Goal: Information Seeking & Learning: Learn about a topic

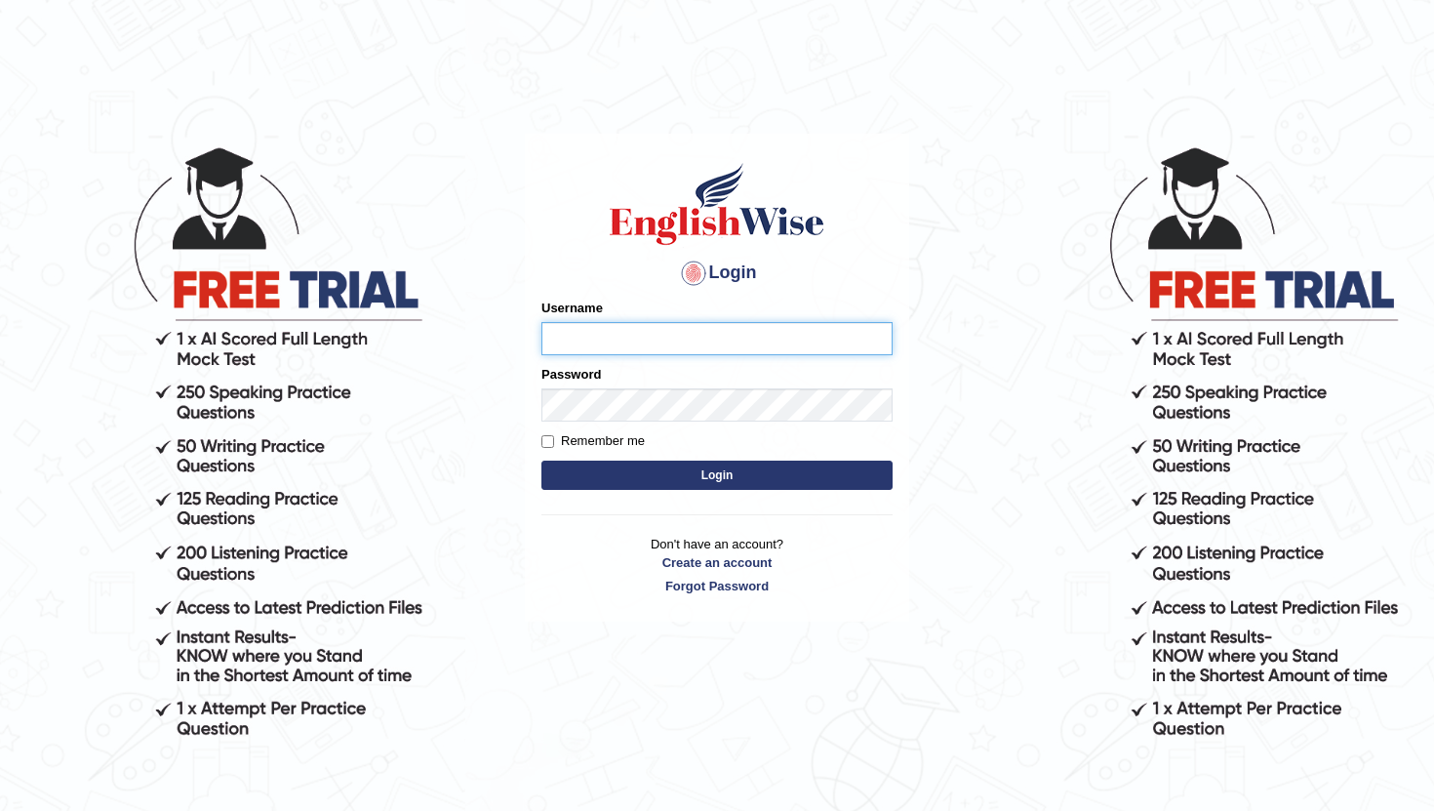
type input "PoojaD"
click at [763, 472] on button "Login" at bounding box center [716, 475] width 351 height 29
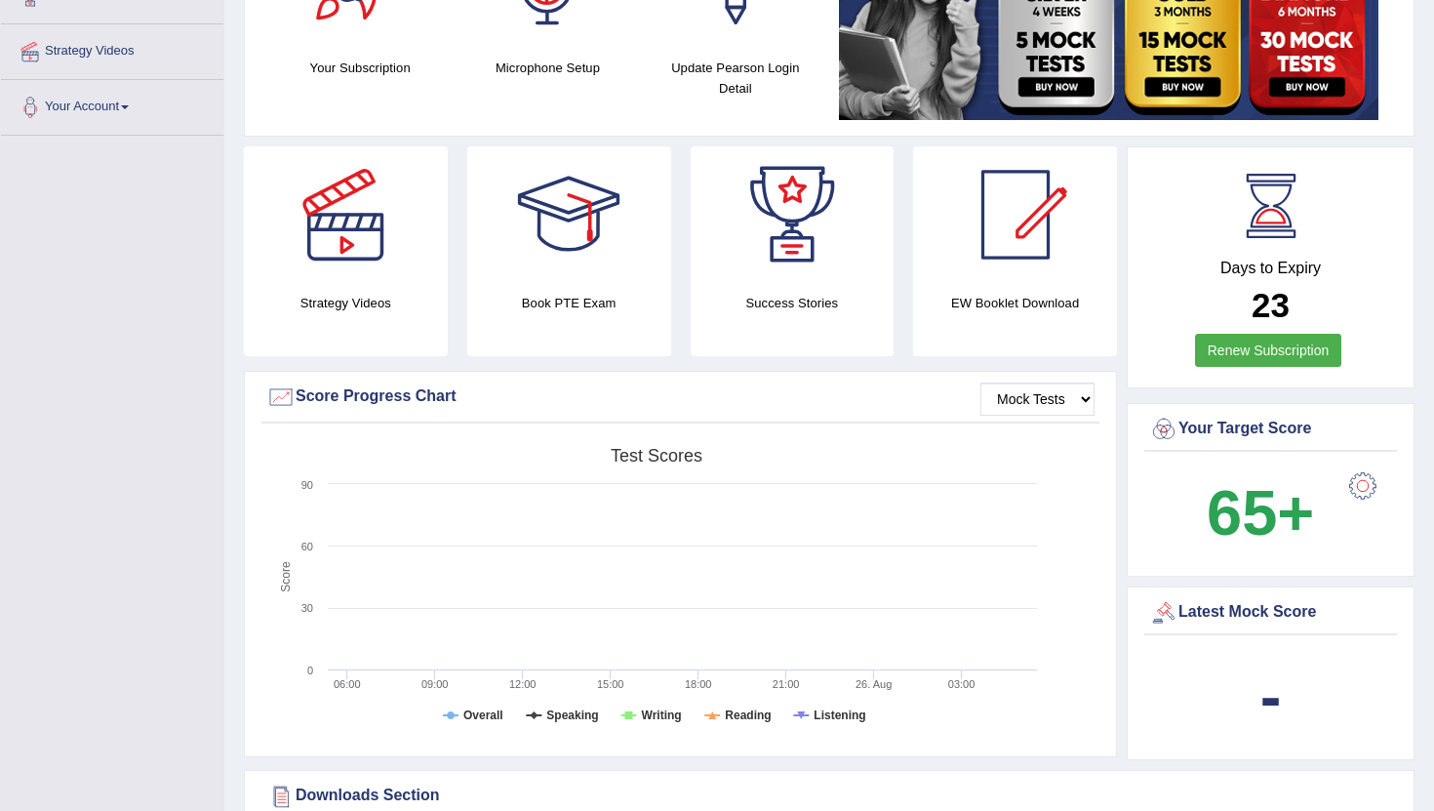
scroll to position [374, 0]
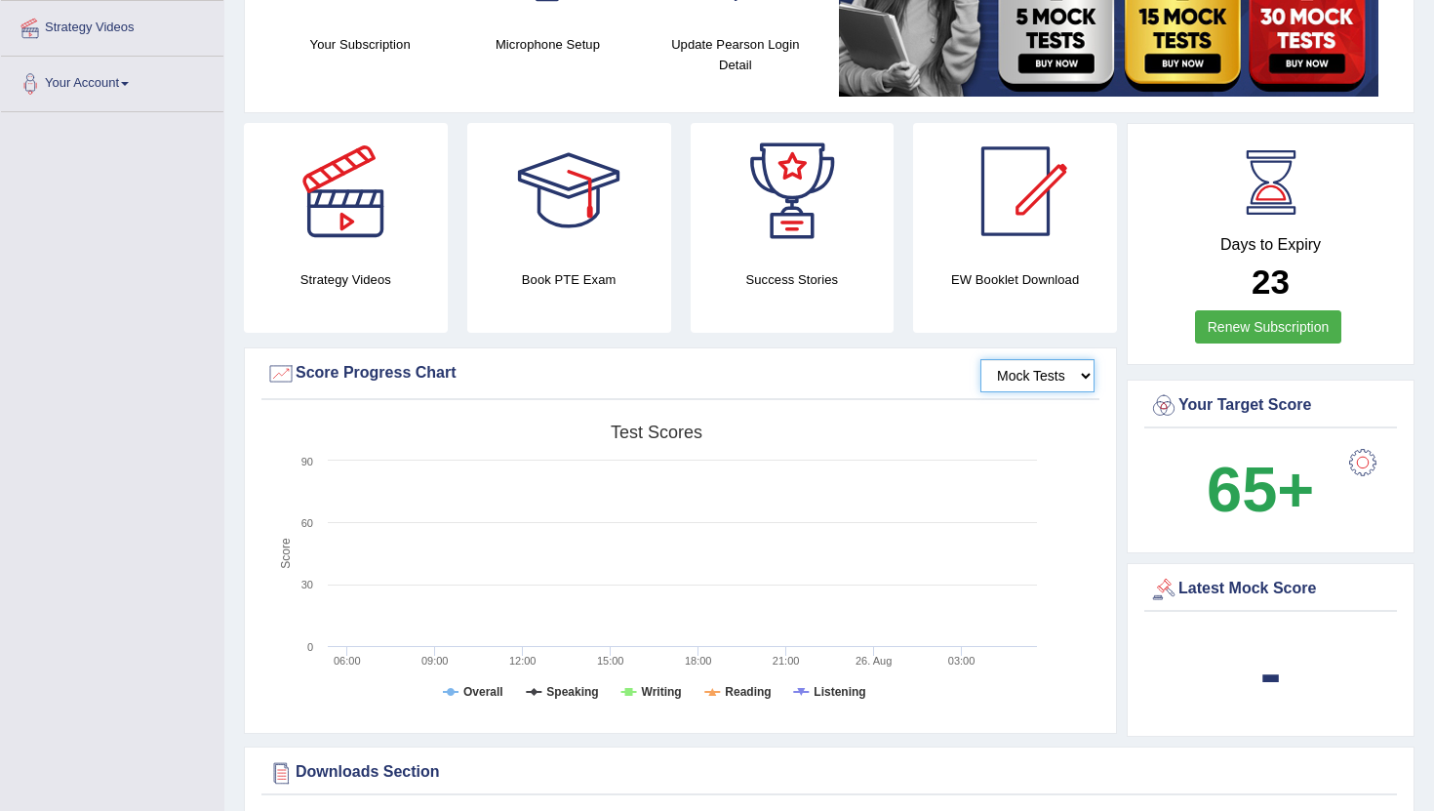
click at [1048, 375] on select "Mock Tests" at bounding box center [1038, 375] width 114 height 33
click at [981, 359] on select "Mock Tests" at bounding box center [1038, 375] width 114 height 33
click at [1043, 377] on select "Mock Tests" at bounding box center [1038, 375] width 114 height 33
click at [981, 359] on select "Mock Tests" at bounding box center [1038, 375] width 114 height 33
click at [1035, 376] on select "Mock Tests" at bounding box center [1038, 375] width 114 height 33
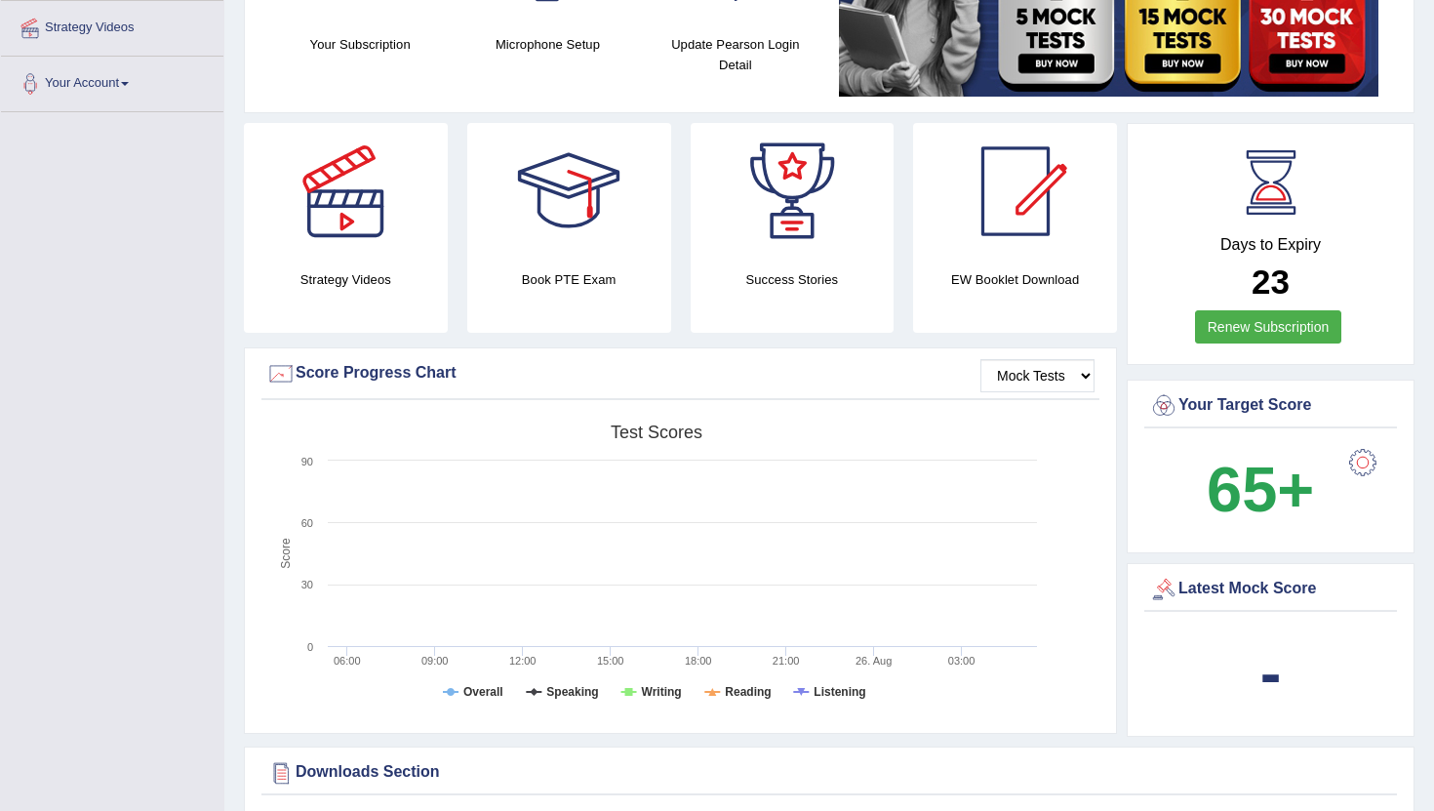
click at [263, 375] on div "Mock Tests Score Progress Chart" at bounding box center [680, 379] width 838 height 42
click at [276, 376] on div at bounding box center [280, 373] width 29 height 29
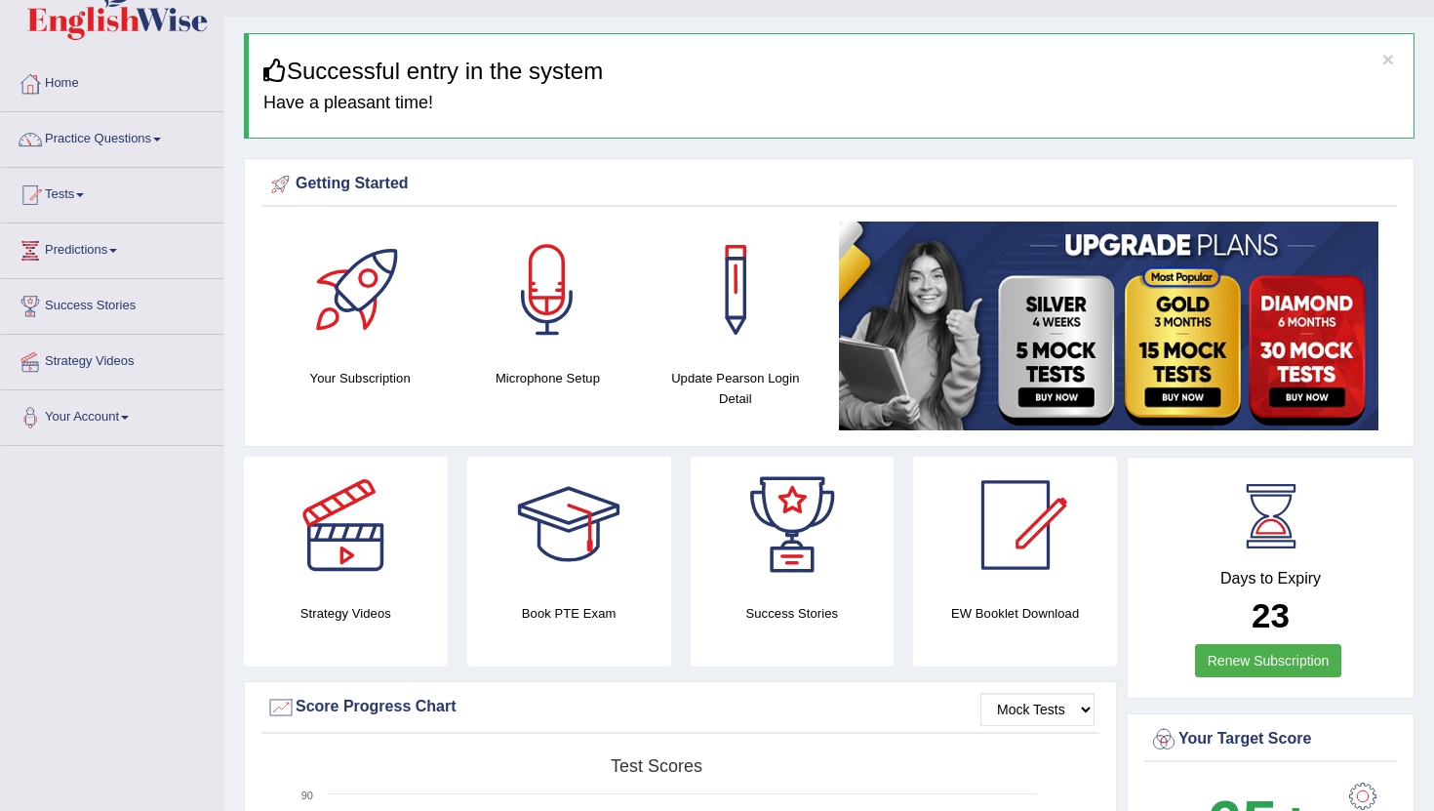
scroll to position [0, 0]
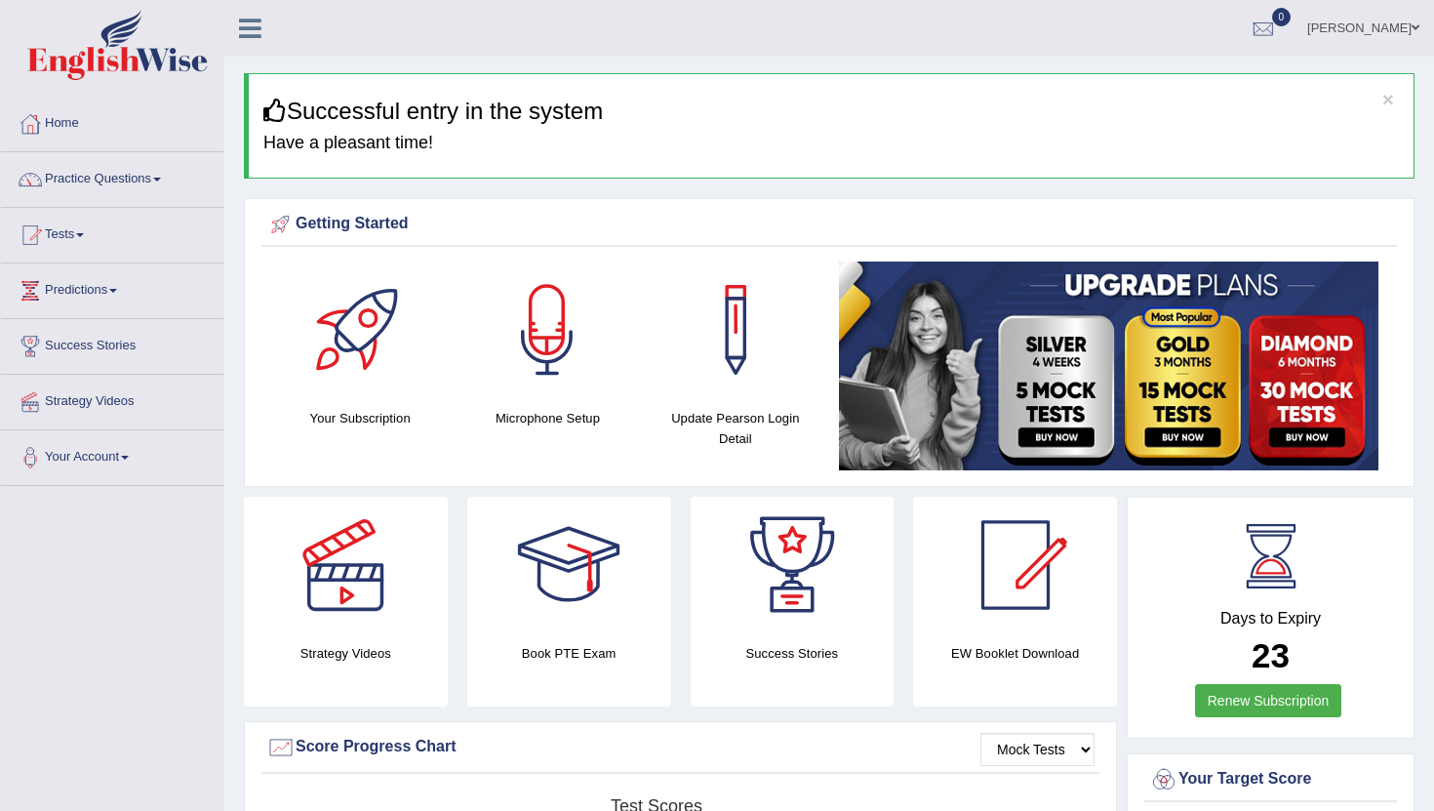
click at [1050, 438] on img at bounding box center [1109, 365] width 540 height 209
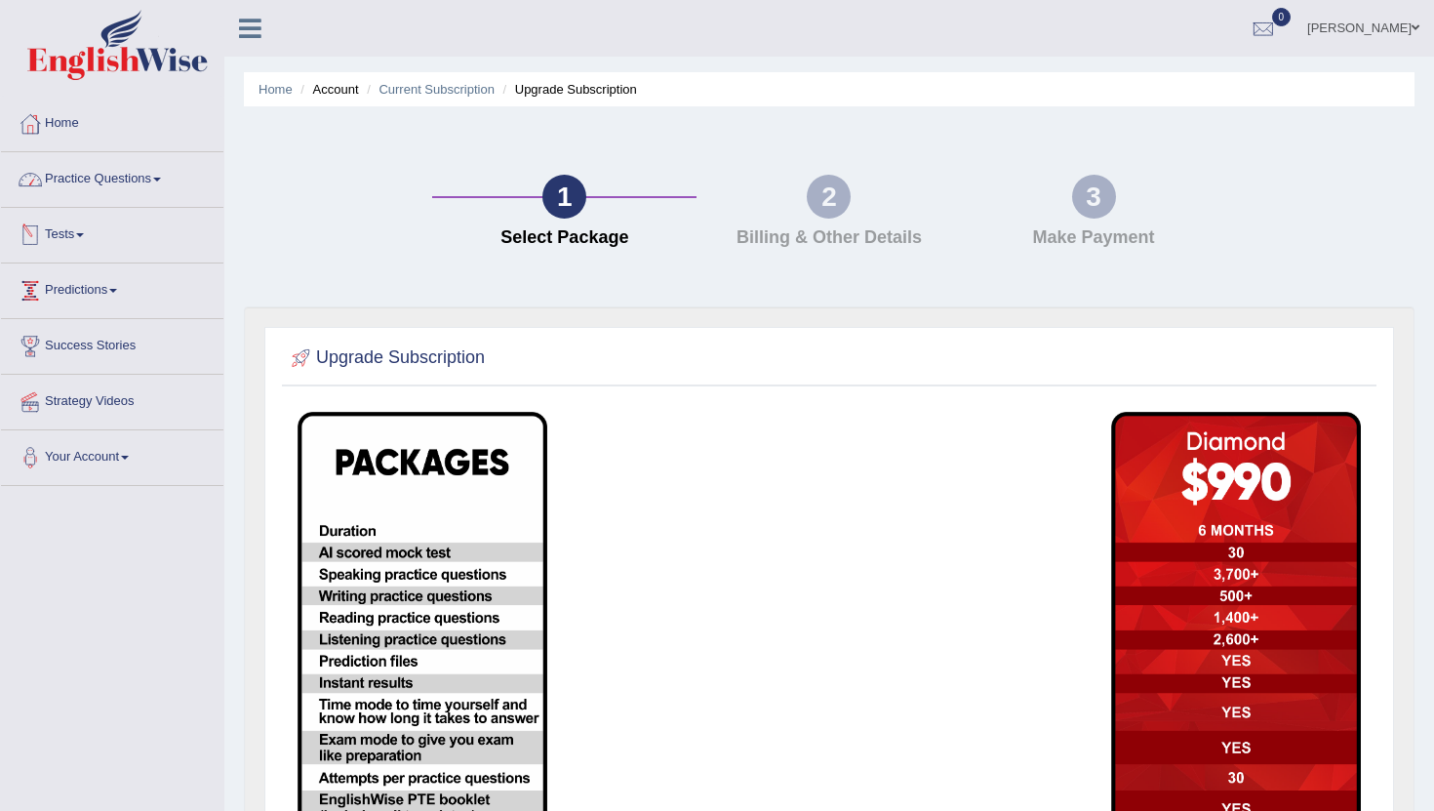
click at [91, 181] on link "Practice Questions" at bounding box center [112, 176] width 222 height 49
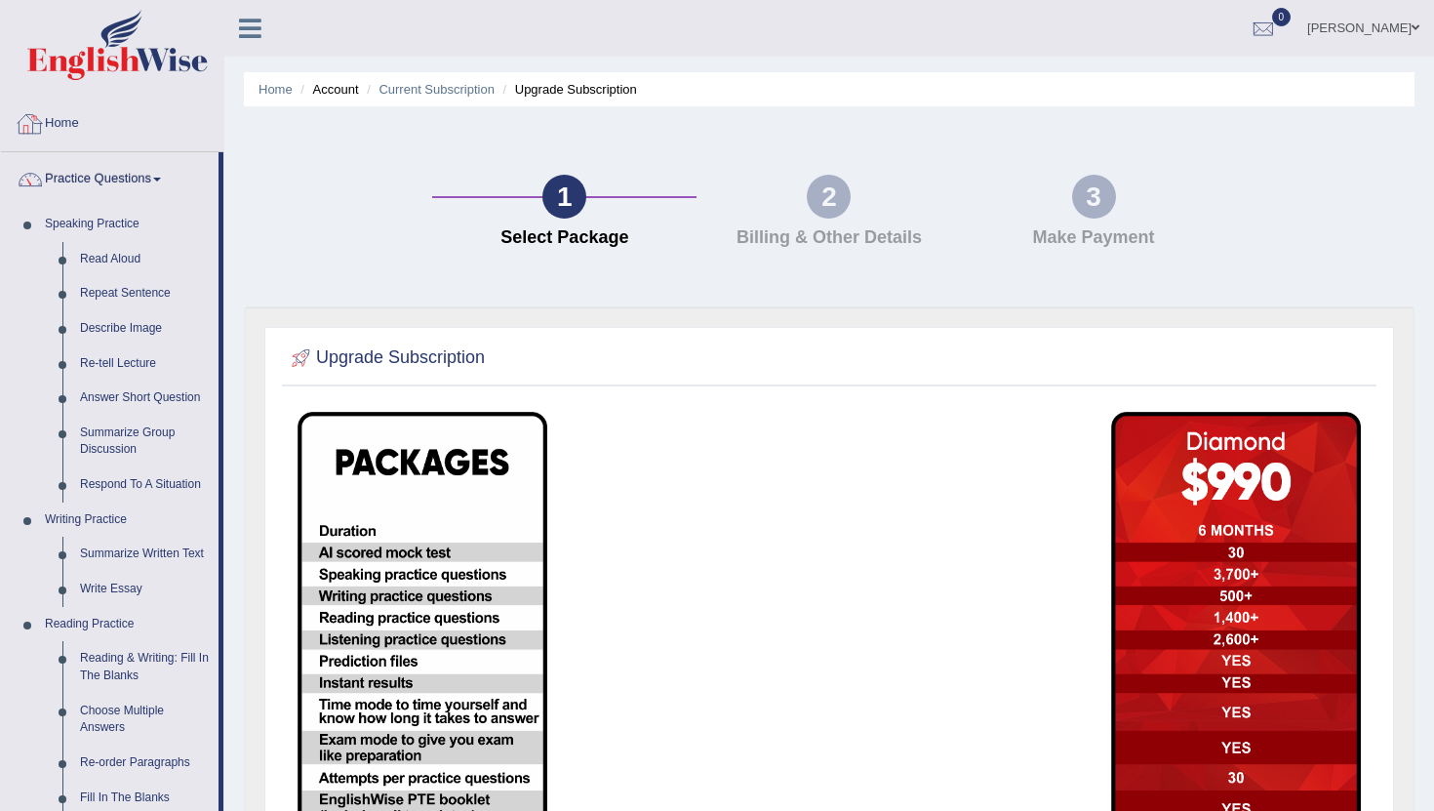
click at [68, 137] on link "Home" at bounding box center [112, 121] width 222 height 49
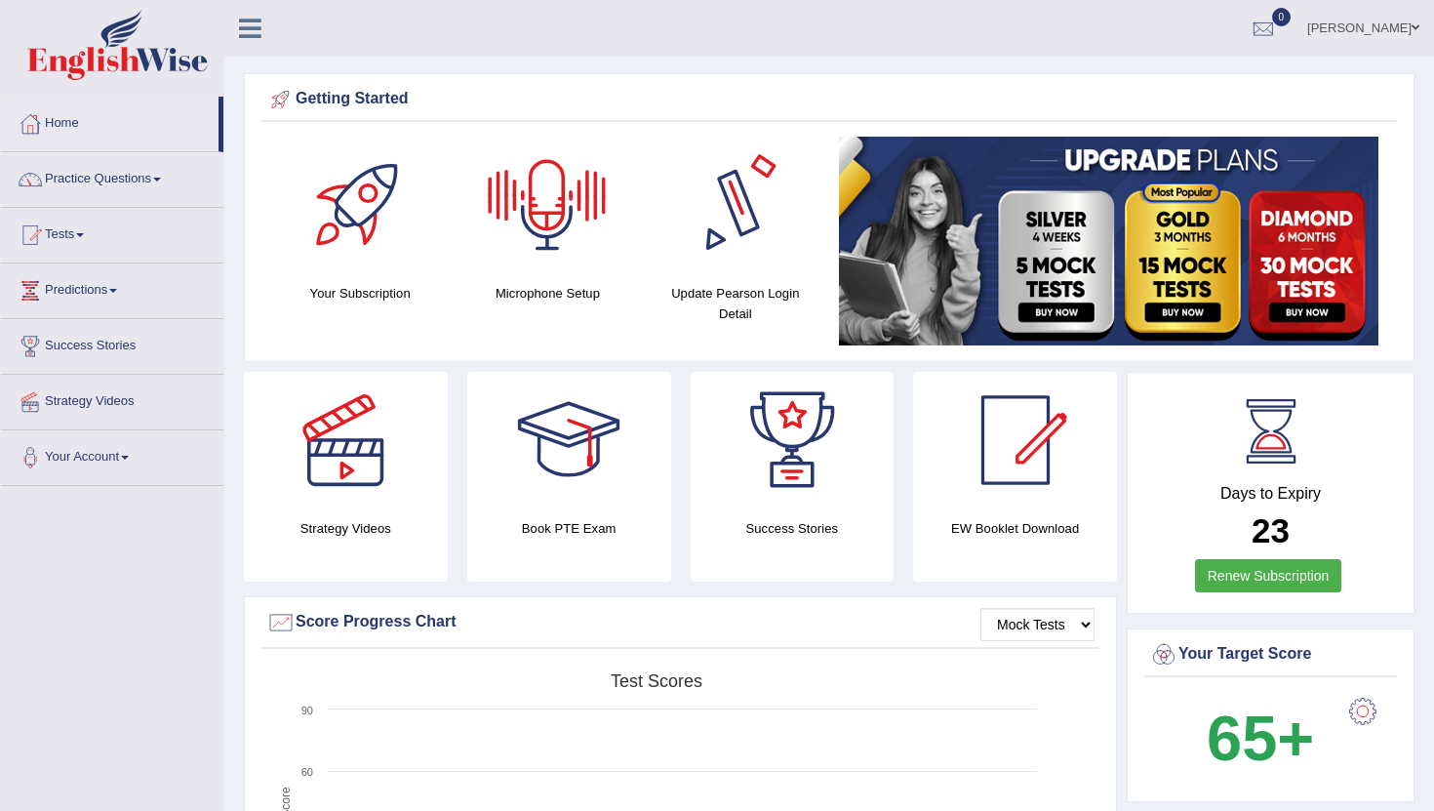
click at [762, 196] on div at bounding box center [735, 205] width 137 height 137
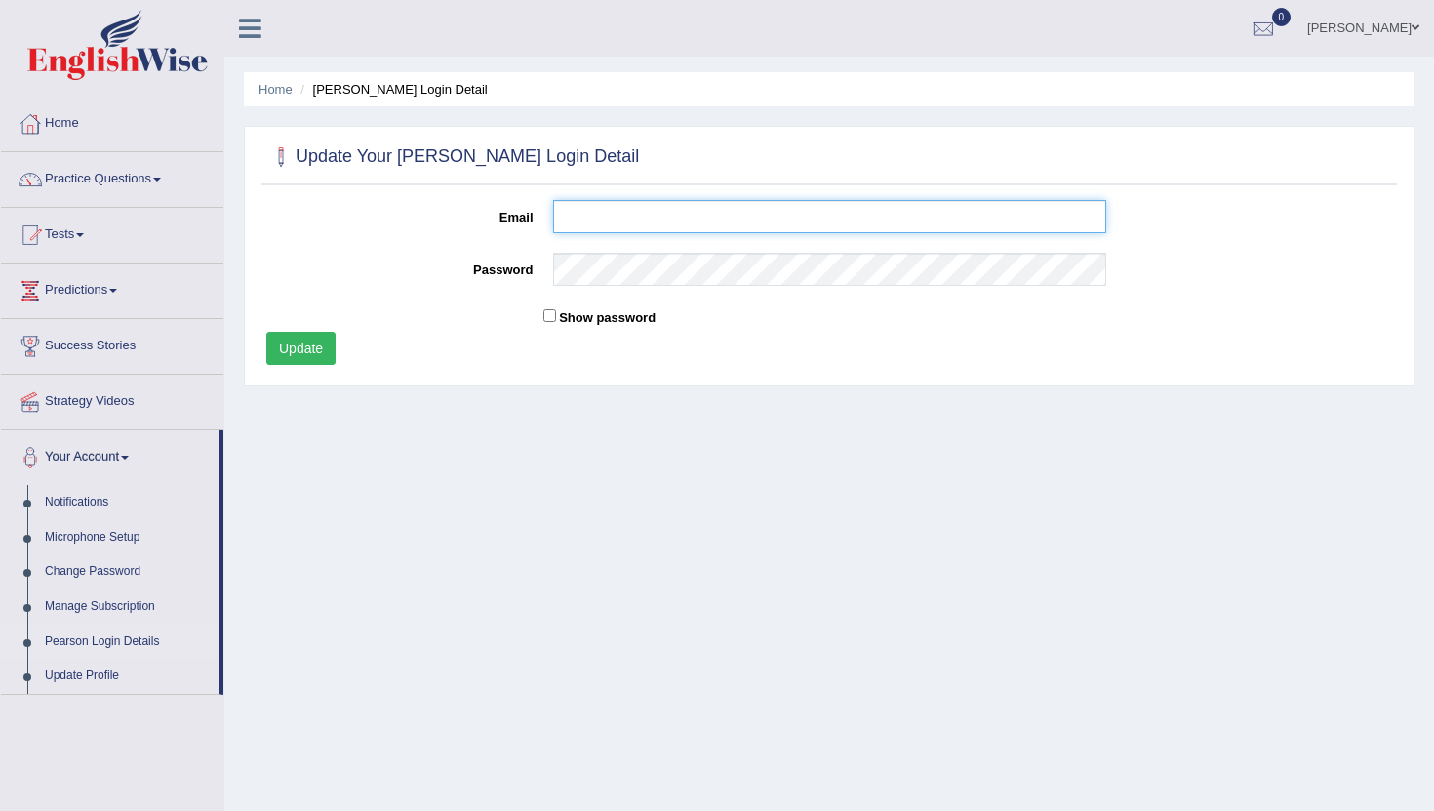
click at [626, 220] on input "Email" at bounding box center [829, 216] width 553 height 33
type input "[EMAIL_ADDRESS][DOMAIN_NAME]"
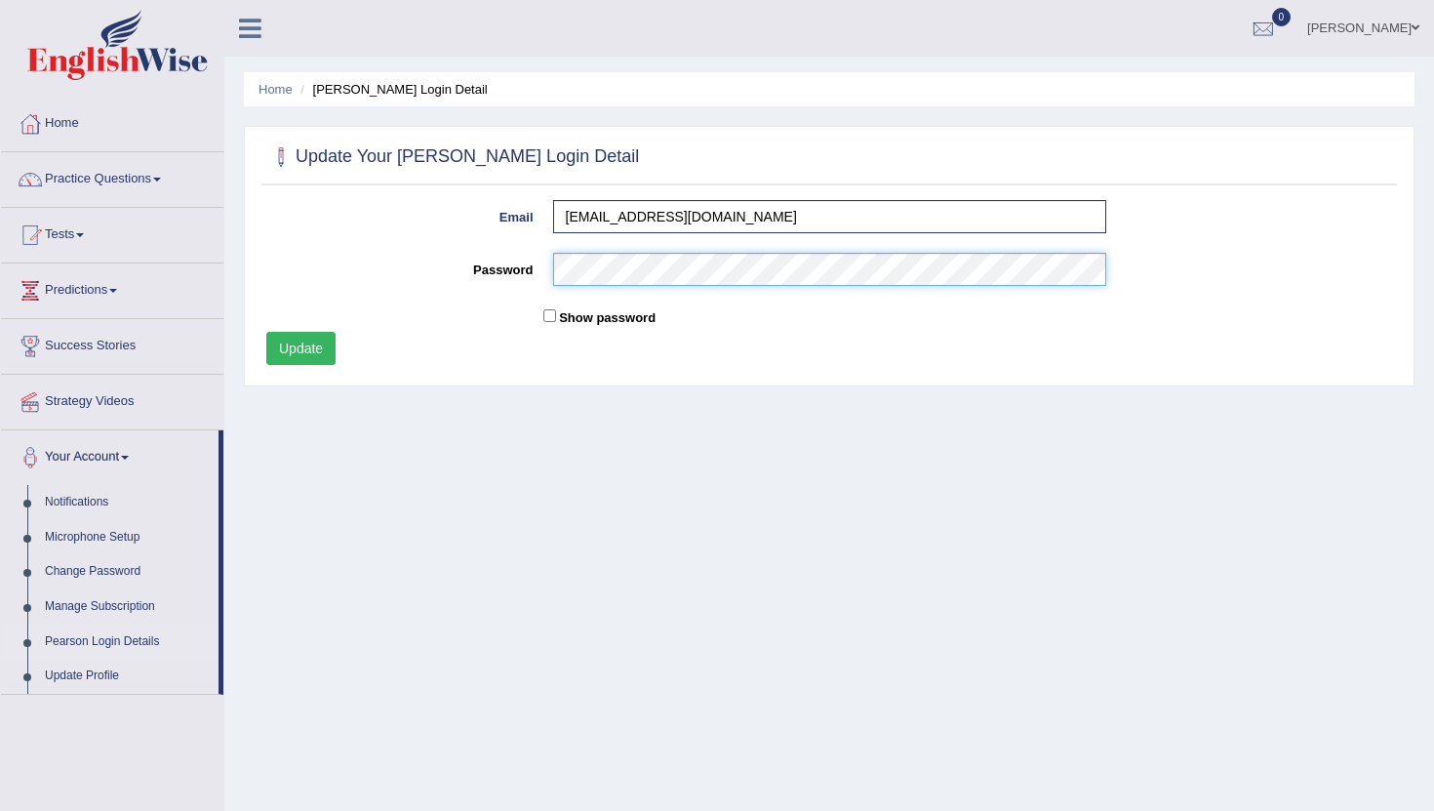
click at [266, 332] on button "Update" at bounding box center [300, 348] width 69 height 33
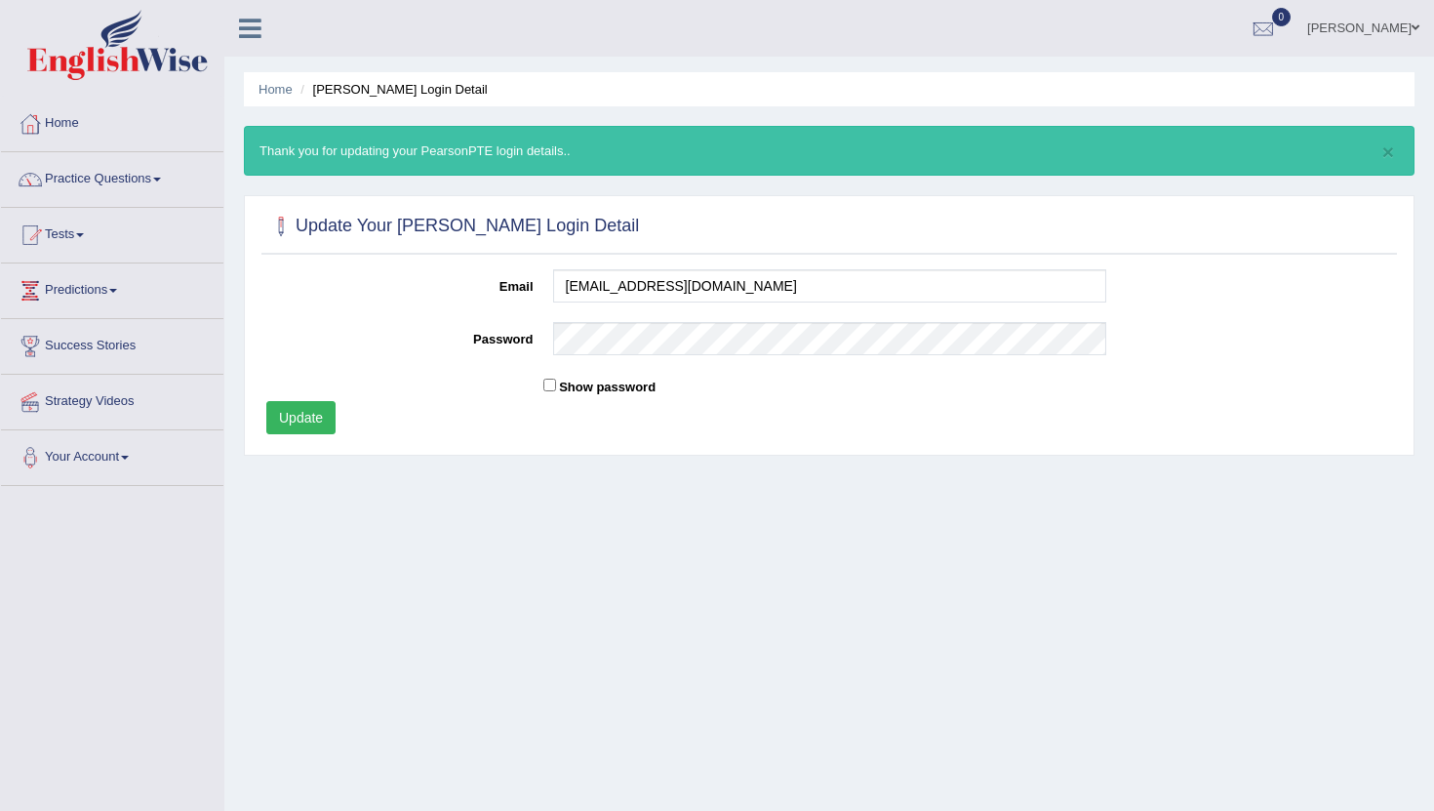
click at [307, 419] on button "Update" at bounding box center [300, 417] width 69 height 33
click at [606, 360] on div at bounding box center [829, 343] width 573 height 43
click at [546, 390] on input "Show password" at bounding box center [549, 385] width 13 height 13
checkbox input "true"
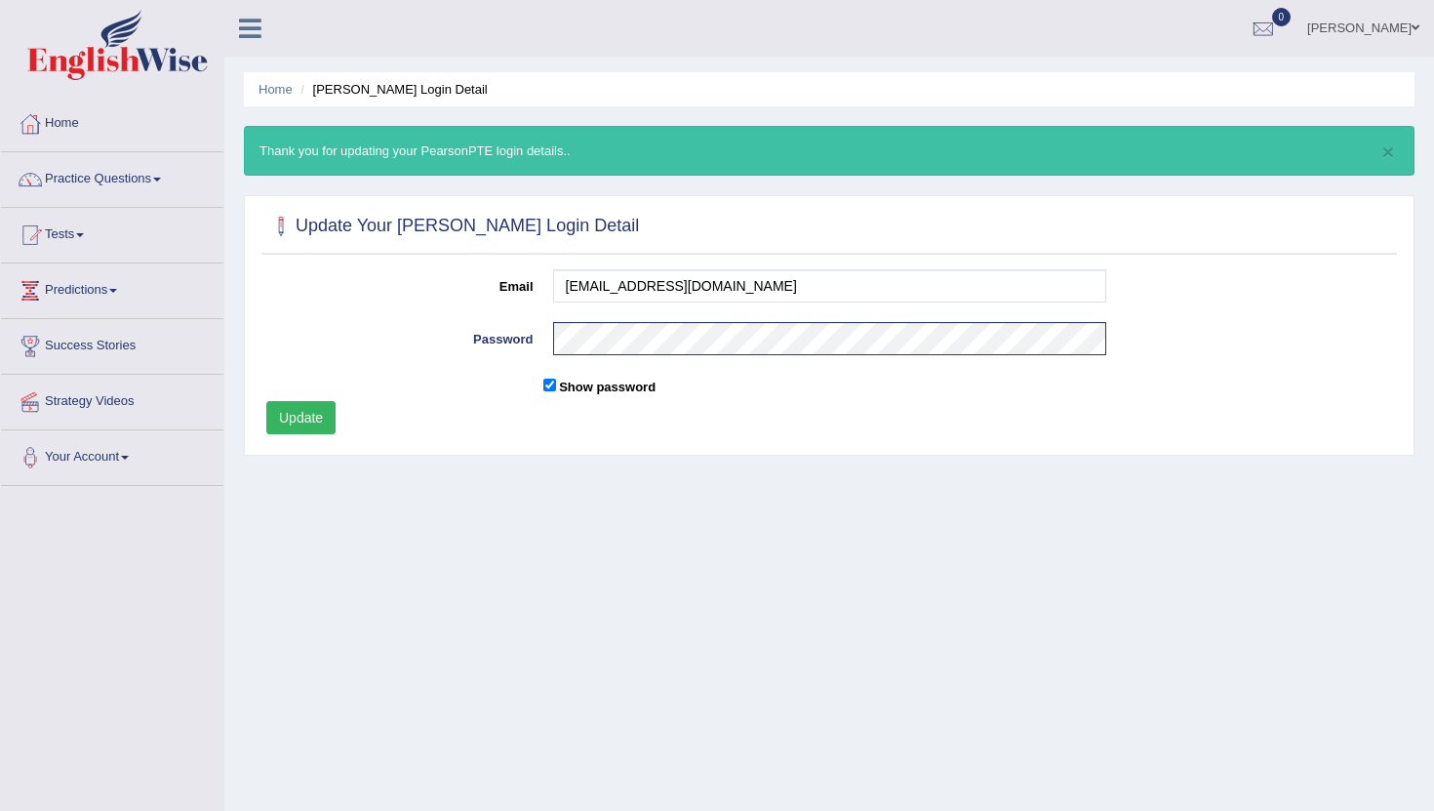
click at [296, 415] on button "Update" at bounding box center [300, 417] width 69 height 33
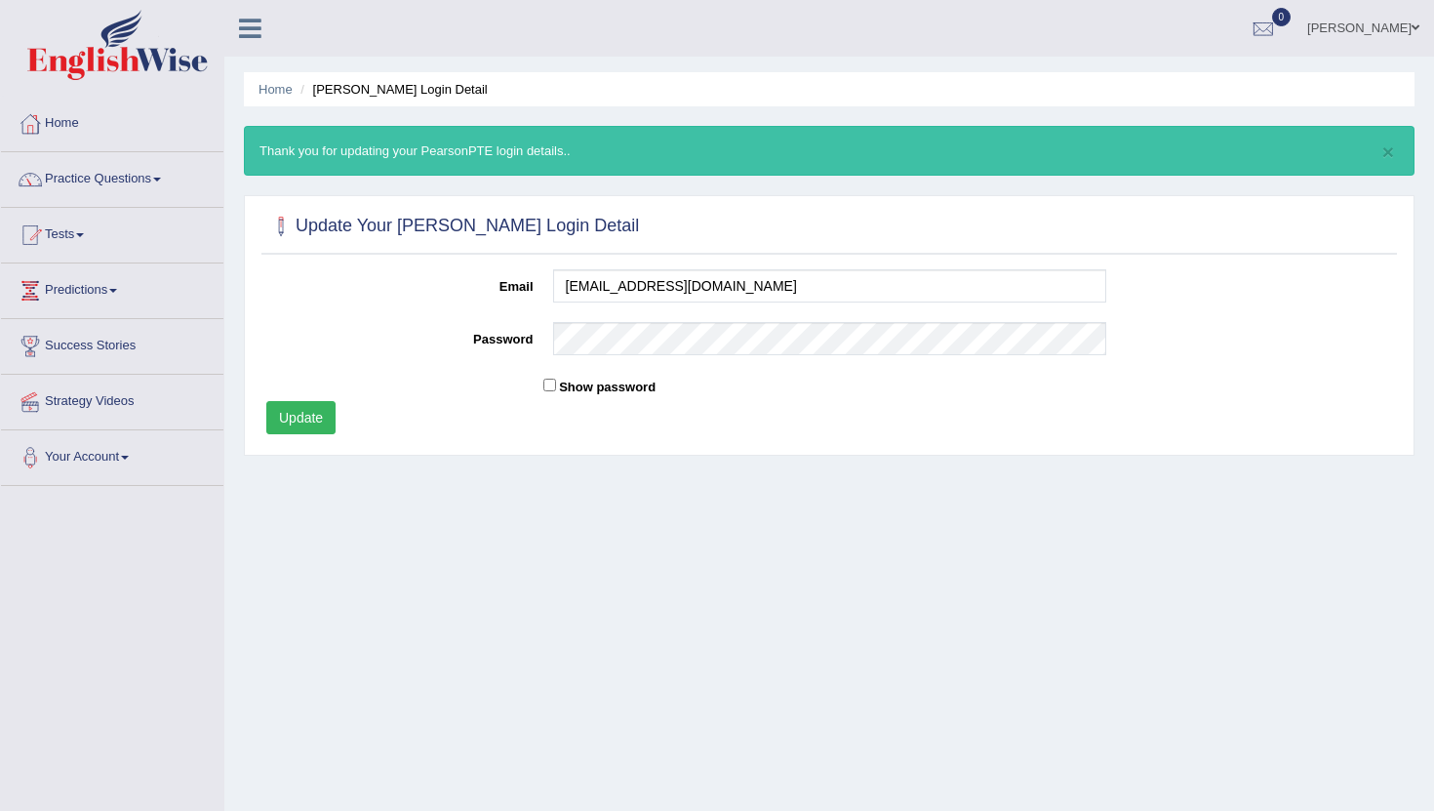
click at [281, 99] on ul "Home [PERSON_NAME] Login Detail" at bounding box center [829, 89] width 1171 height 34
click at [281, 95] on link "Home" at bounding box center [276, 89] width 34 height 15
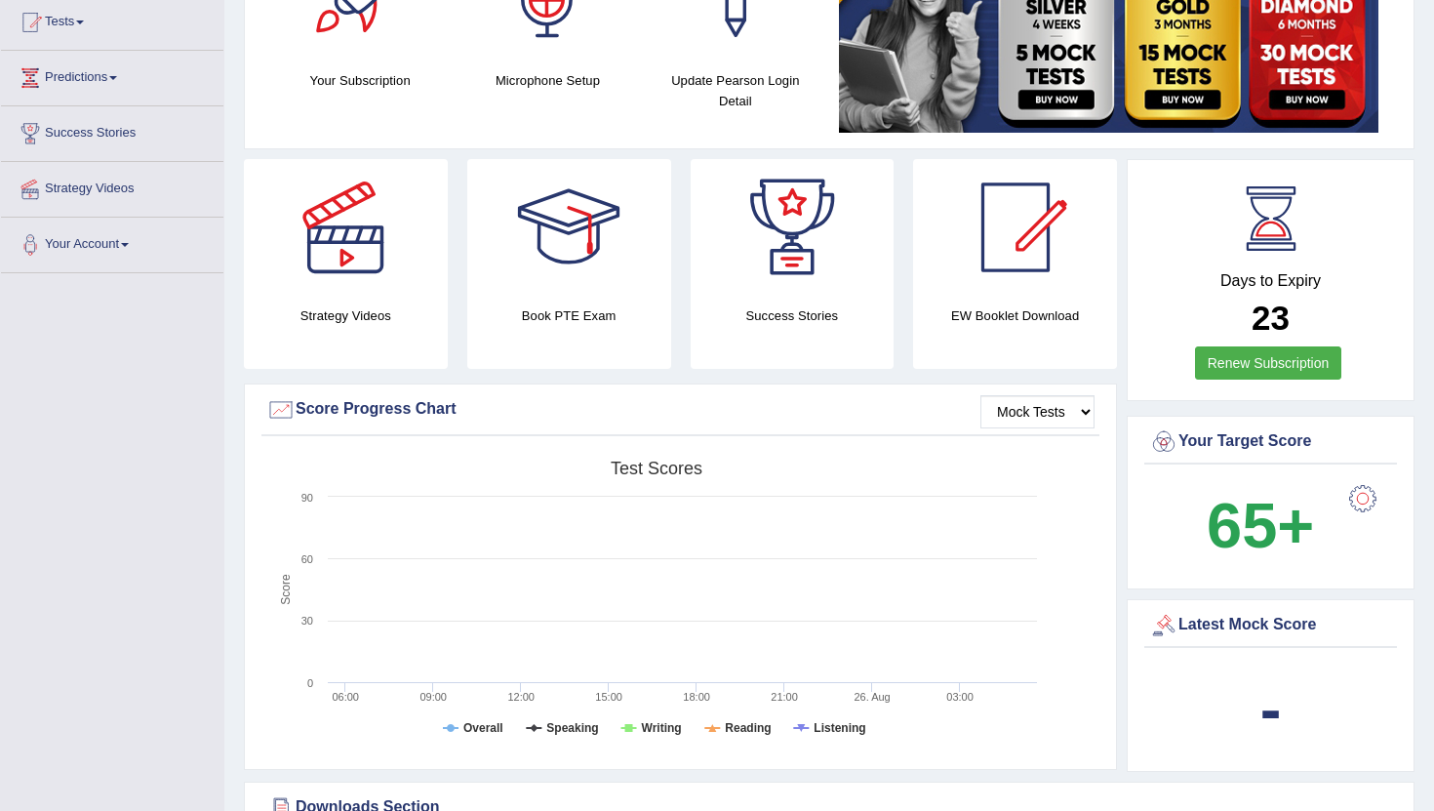
scroll to position [99, 0]
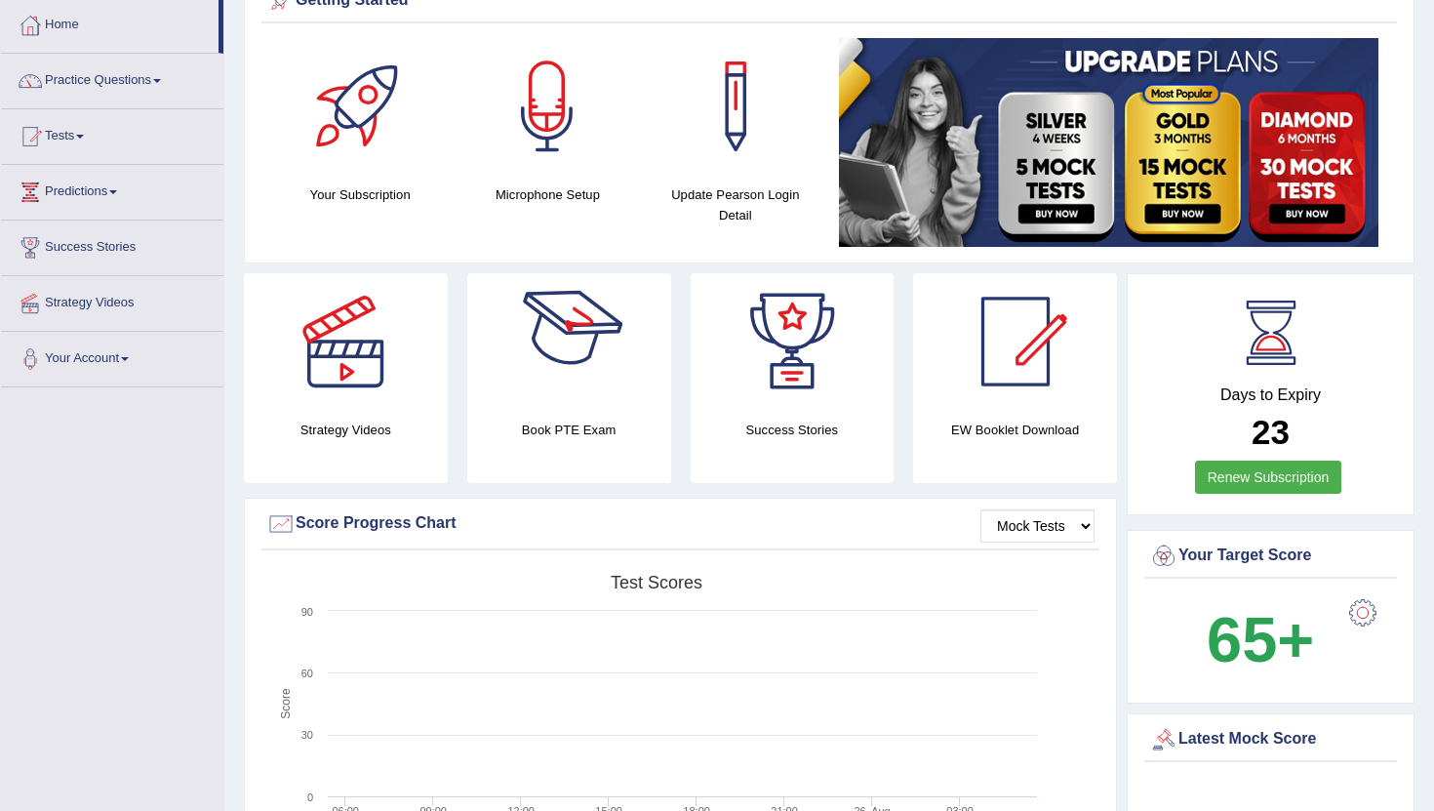
click at [606, 343] on div at bounding box center [569, 341] width 137 height 137
click at [63, 28] on link "Home" at bounding box center [110, 22] width 218 height 49
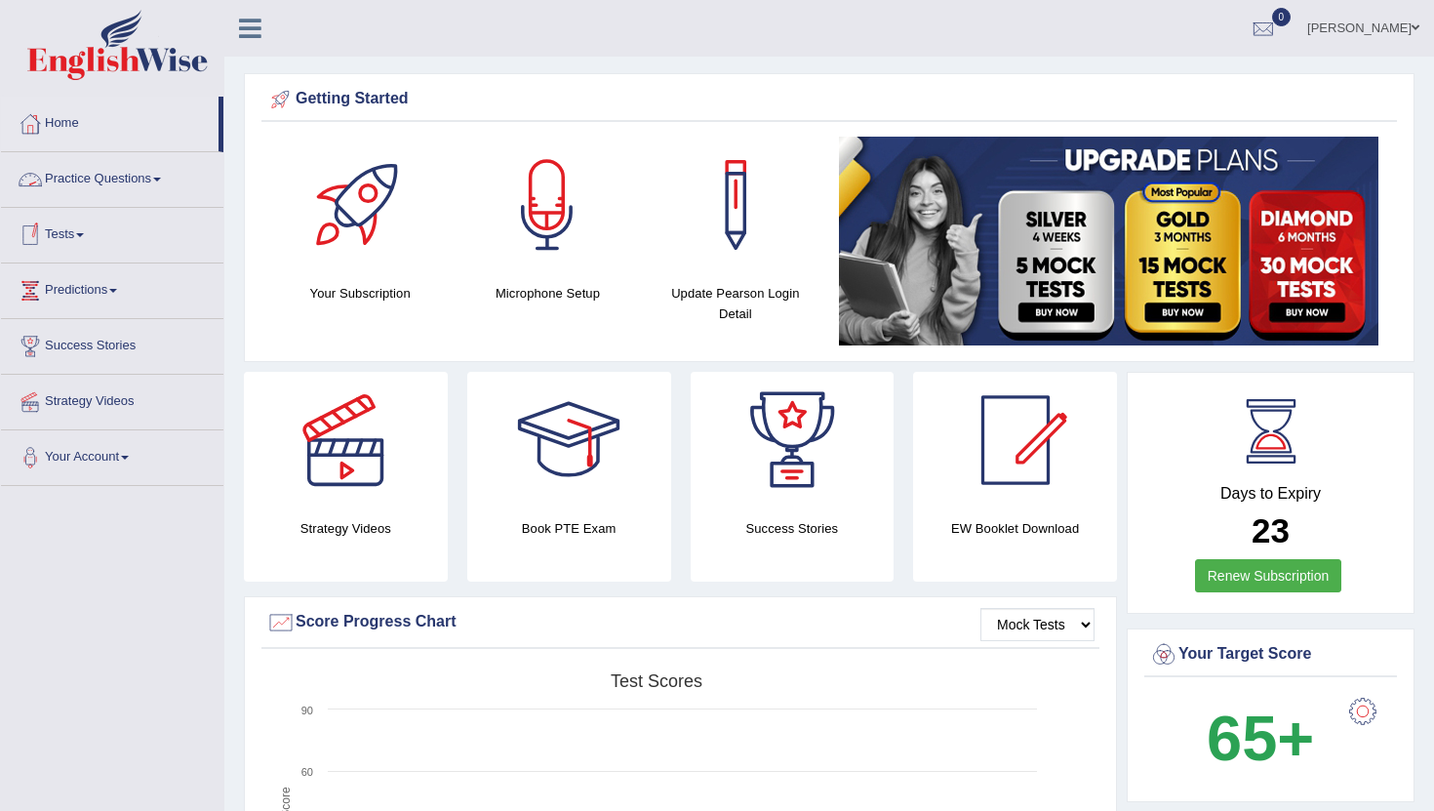
click at [86, 184] on link "Practice Questions" at bounding box center [112, 176] width 222 height 49
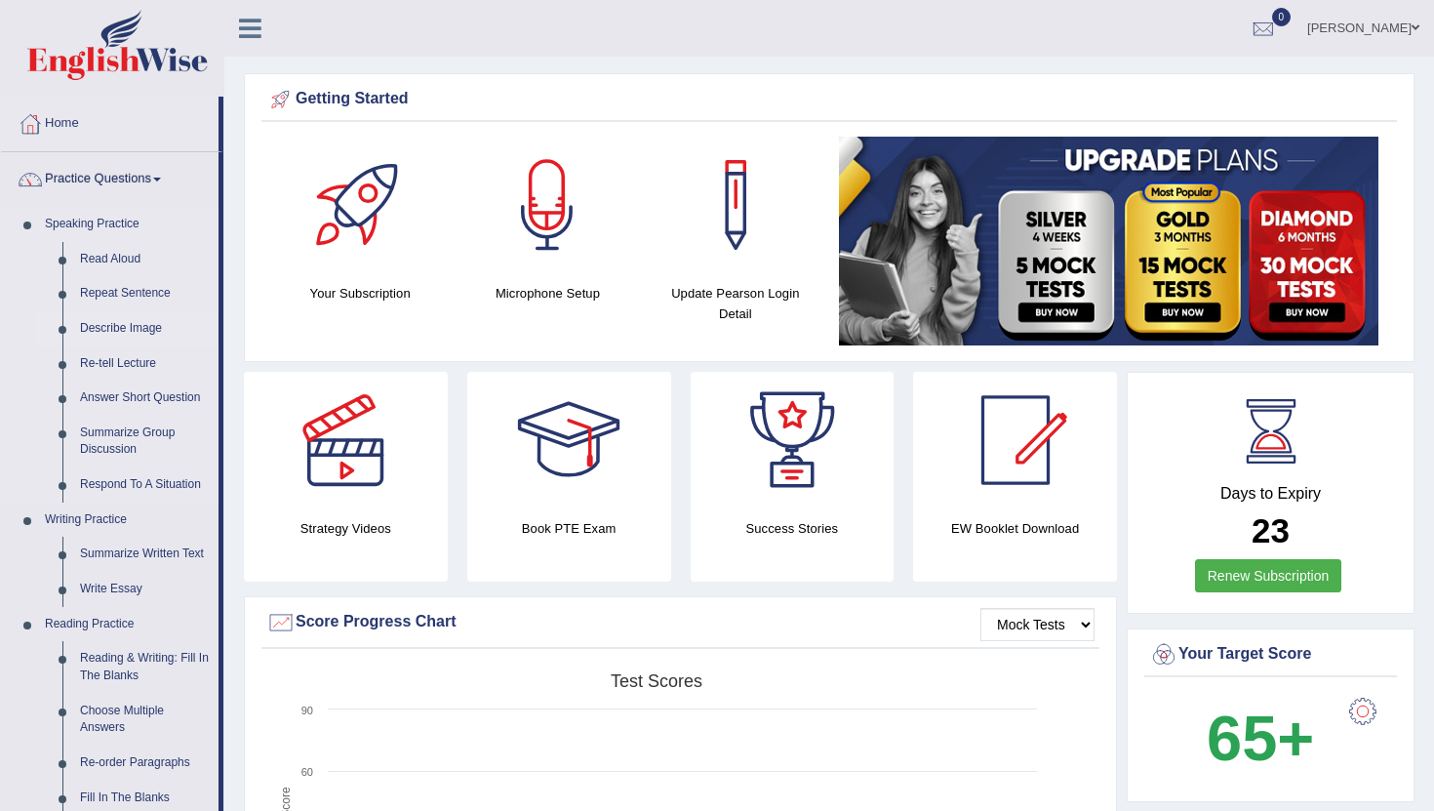
click at [117, 323] on link "Describe Image" at bounding box center [144, 328] width 147 height 35
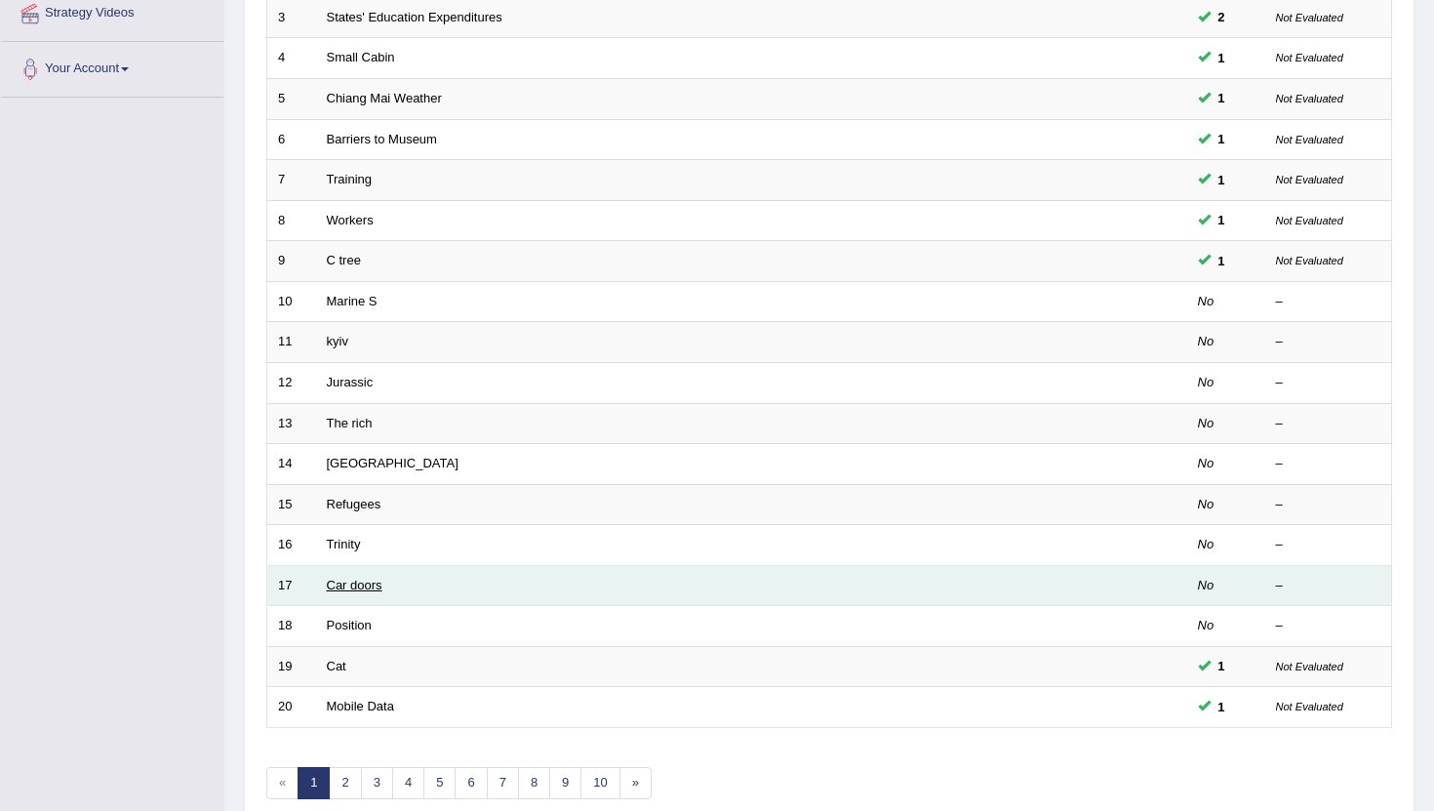
scroll to position [406, 0]
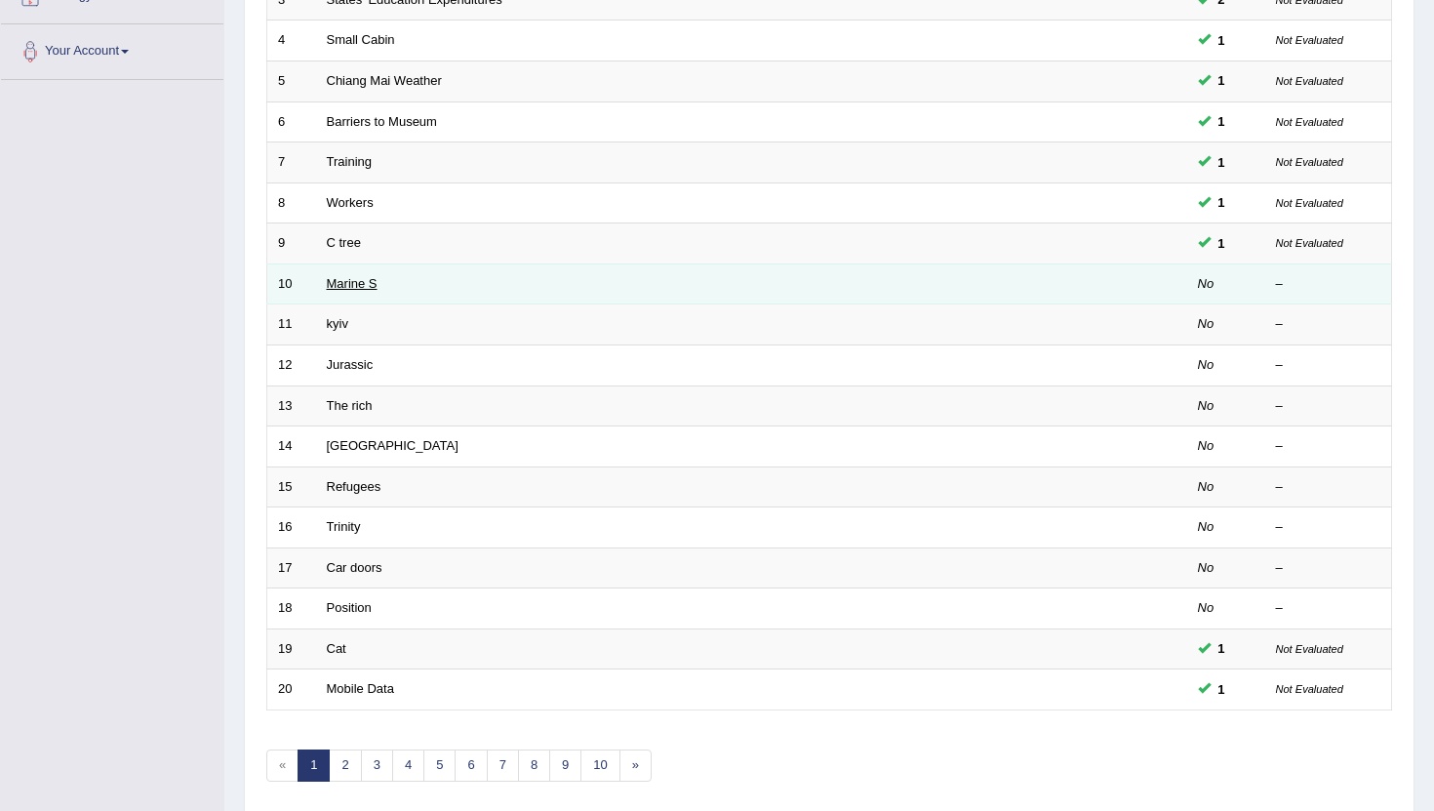
click at [368, 285] on link "Marine S" at bounding box center [352, 283] width 51 height 15
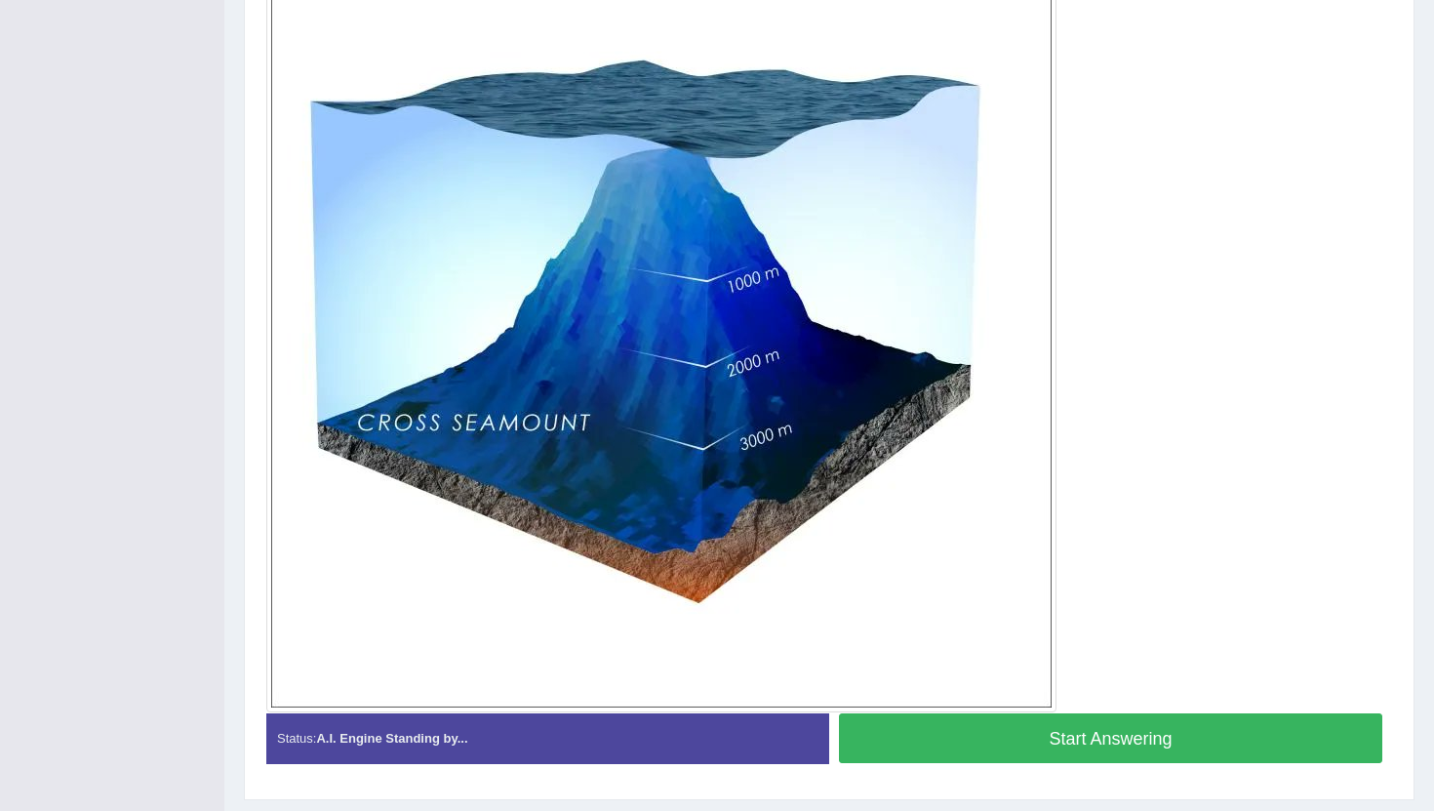
scroll to position [514, 0]
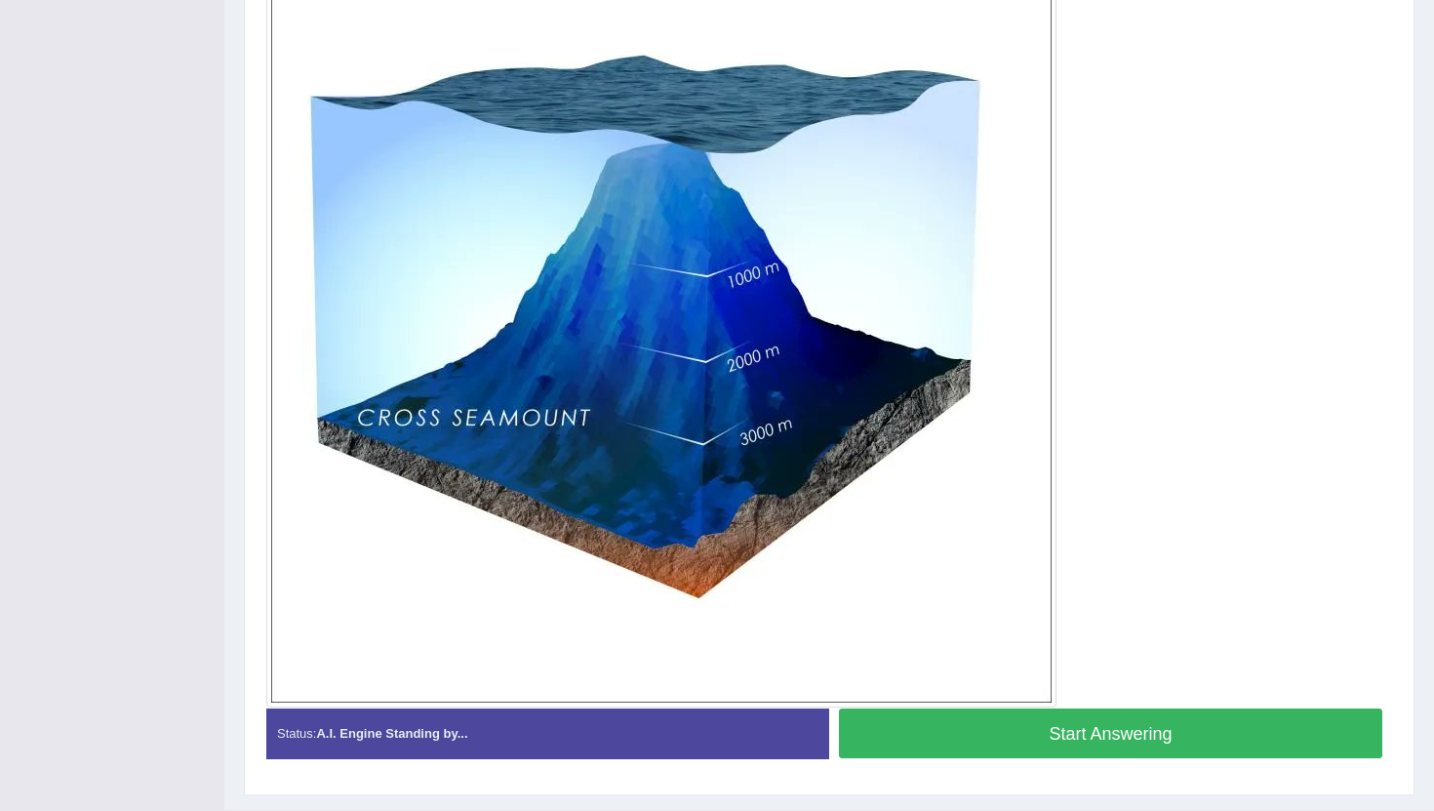
click at [968, 728] on button "Start Answering" at bounding box center [1110, 733] width 543 height 50
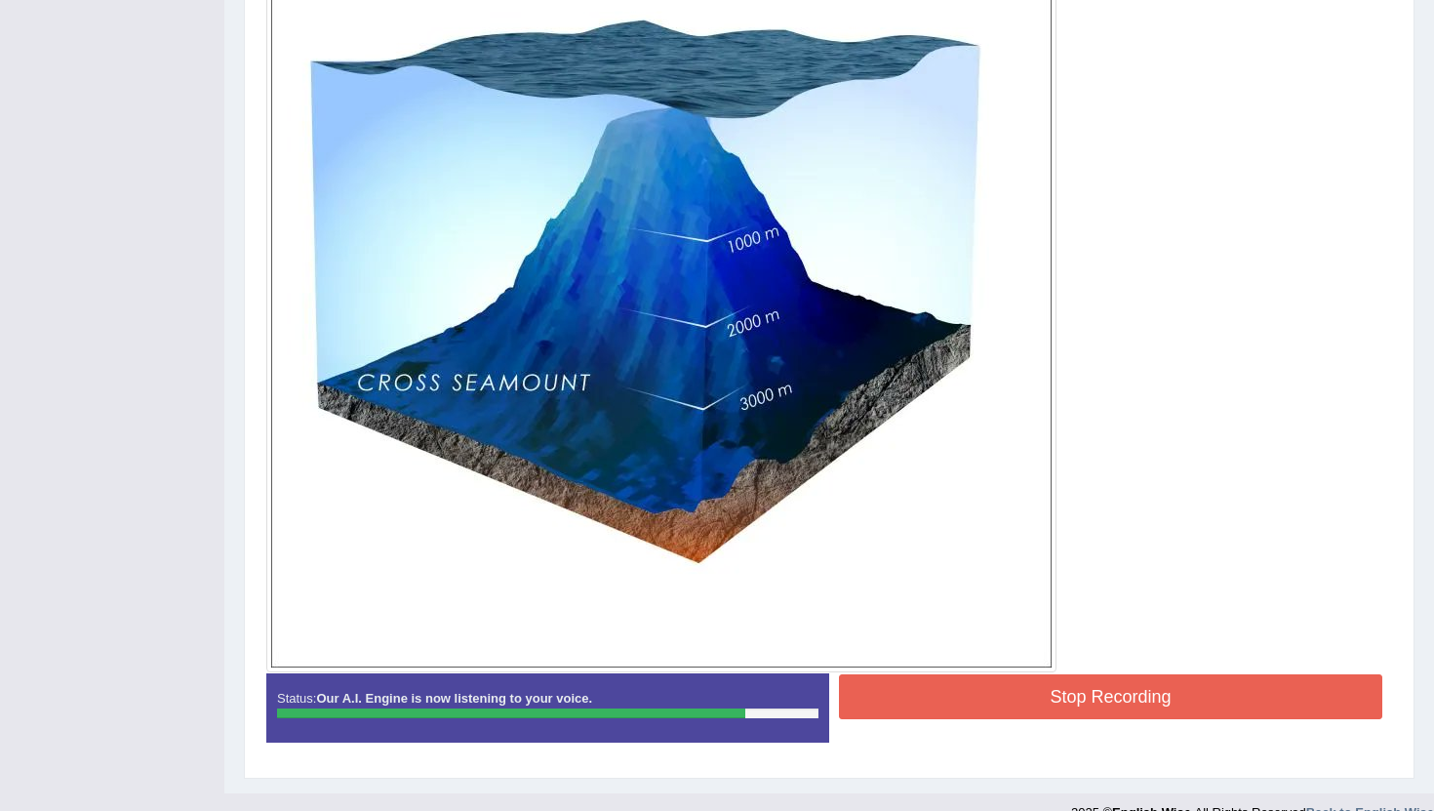
scroll to position [581, 0]
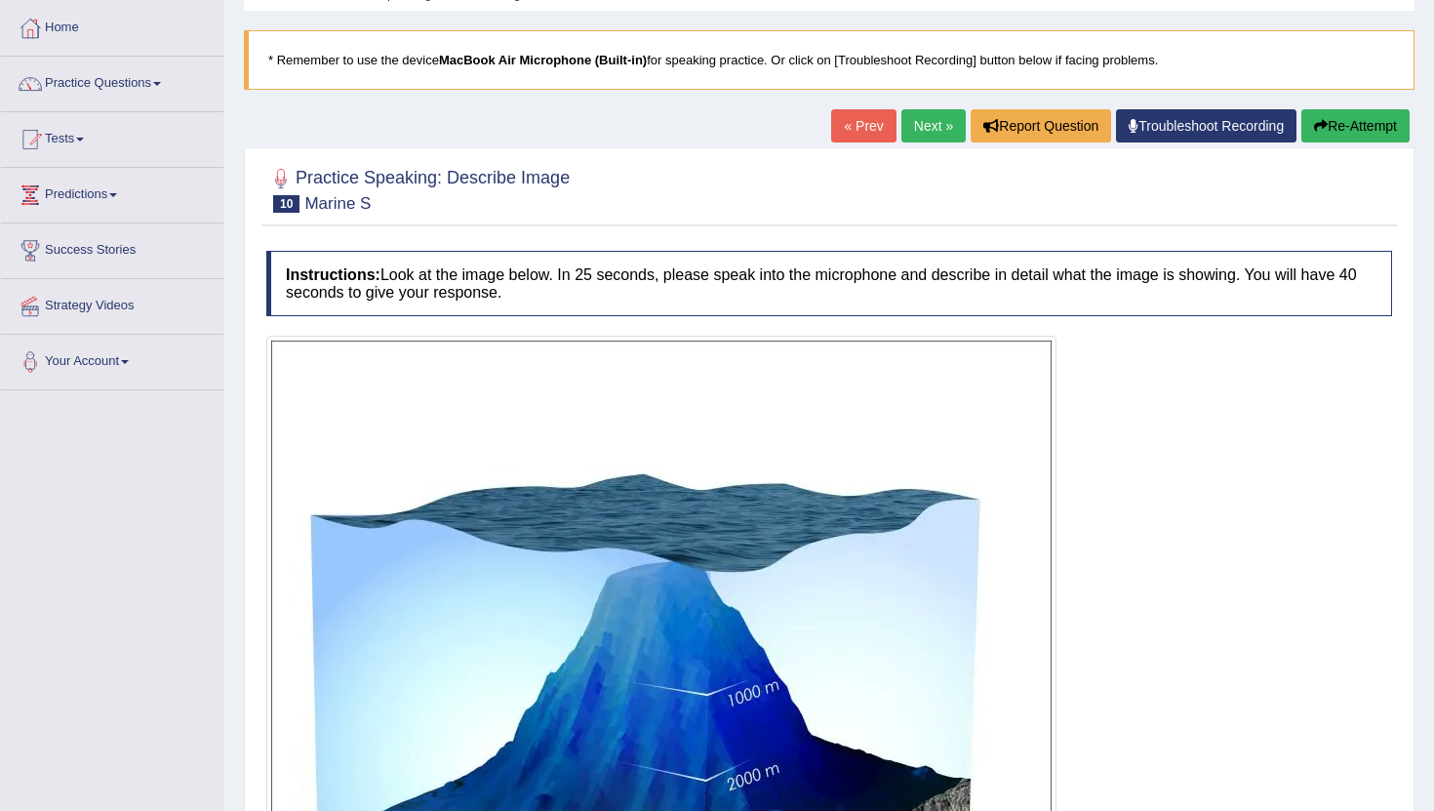
scroll to position [0, 0]
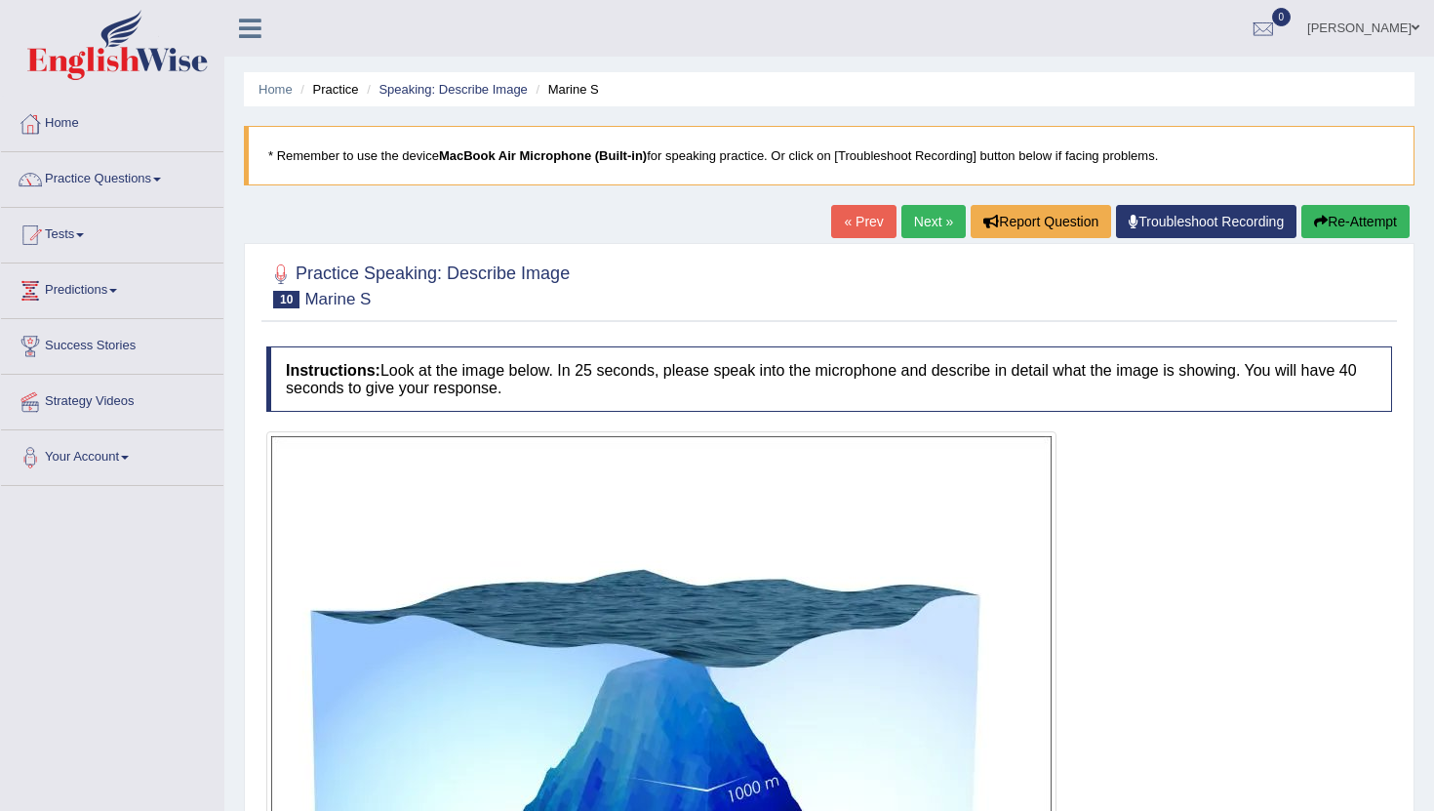
click at [917, 221] on link "Next »" at bounding box center [933, 221] width 64 height 33
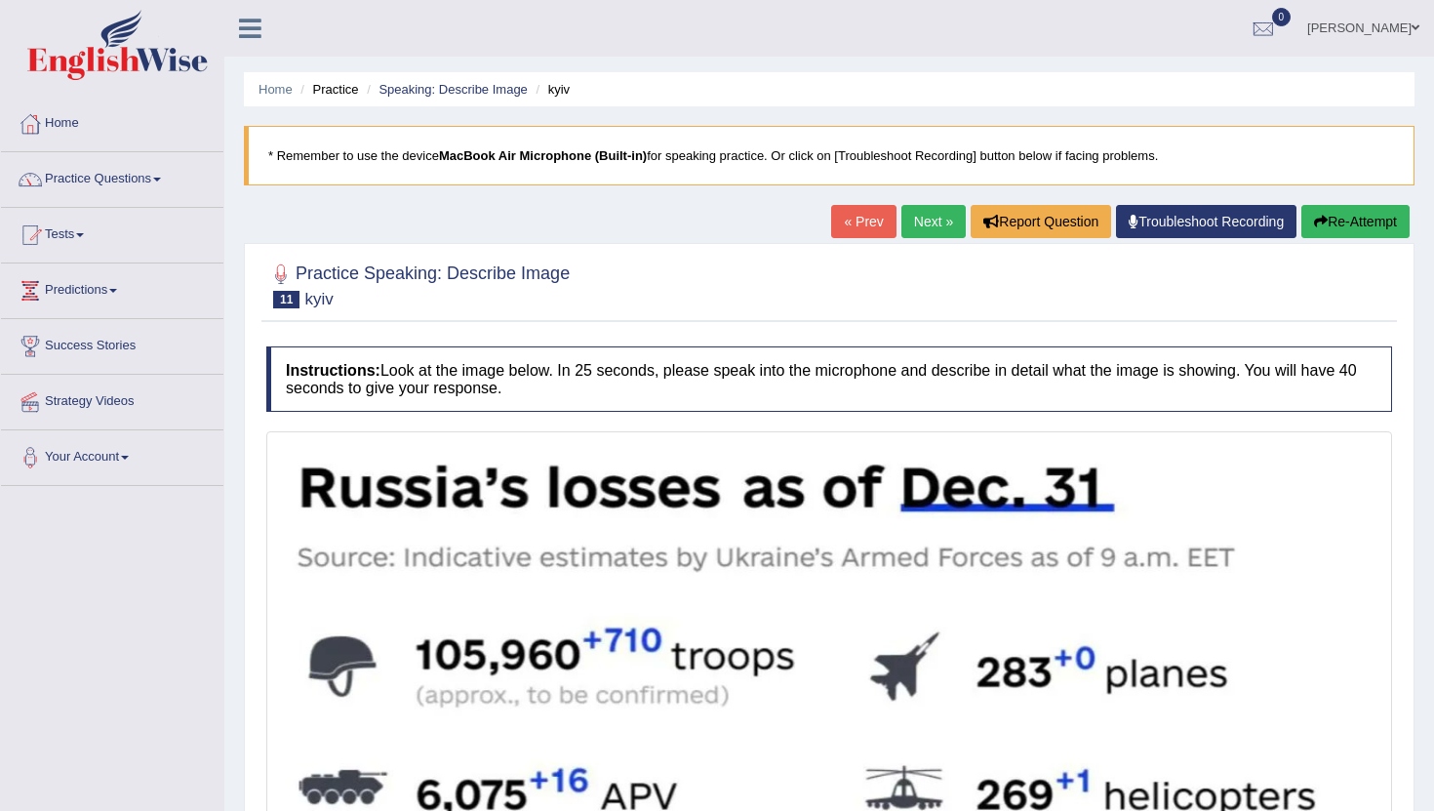
click at [920, 226] on link "Next »" at bounding box center [933, 221] width 64 height 33
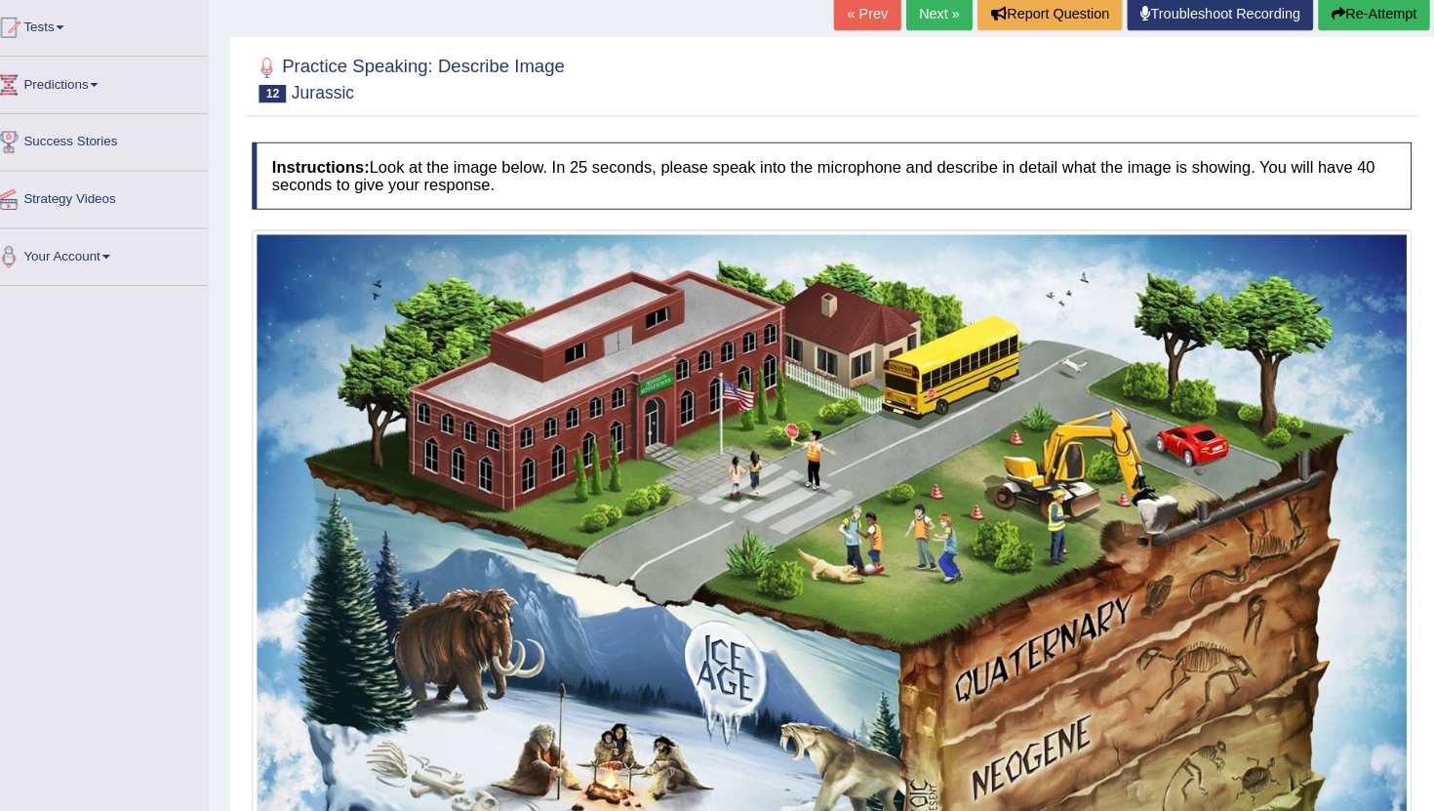
scroll to position [197, 0]
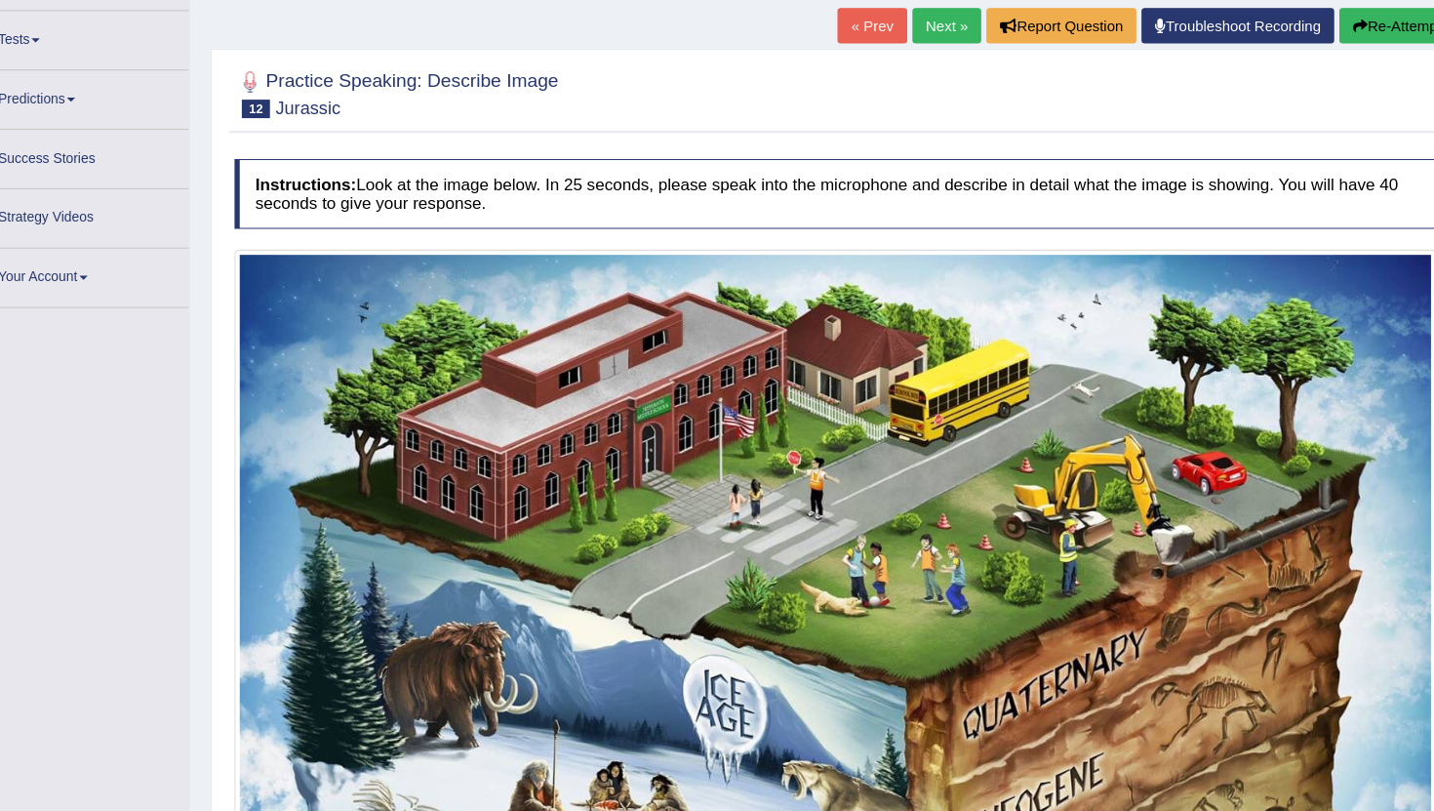
click at [919, 25] on link "Next »" at bounding box center [933, 24] width 64 height 33
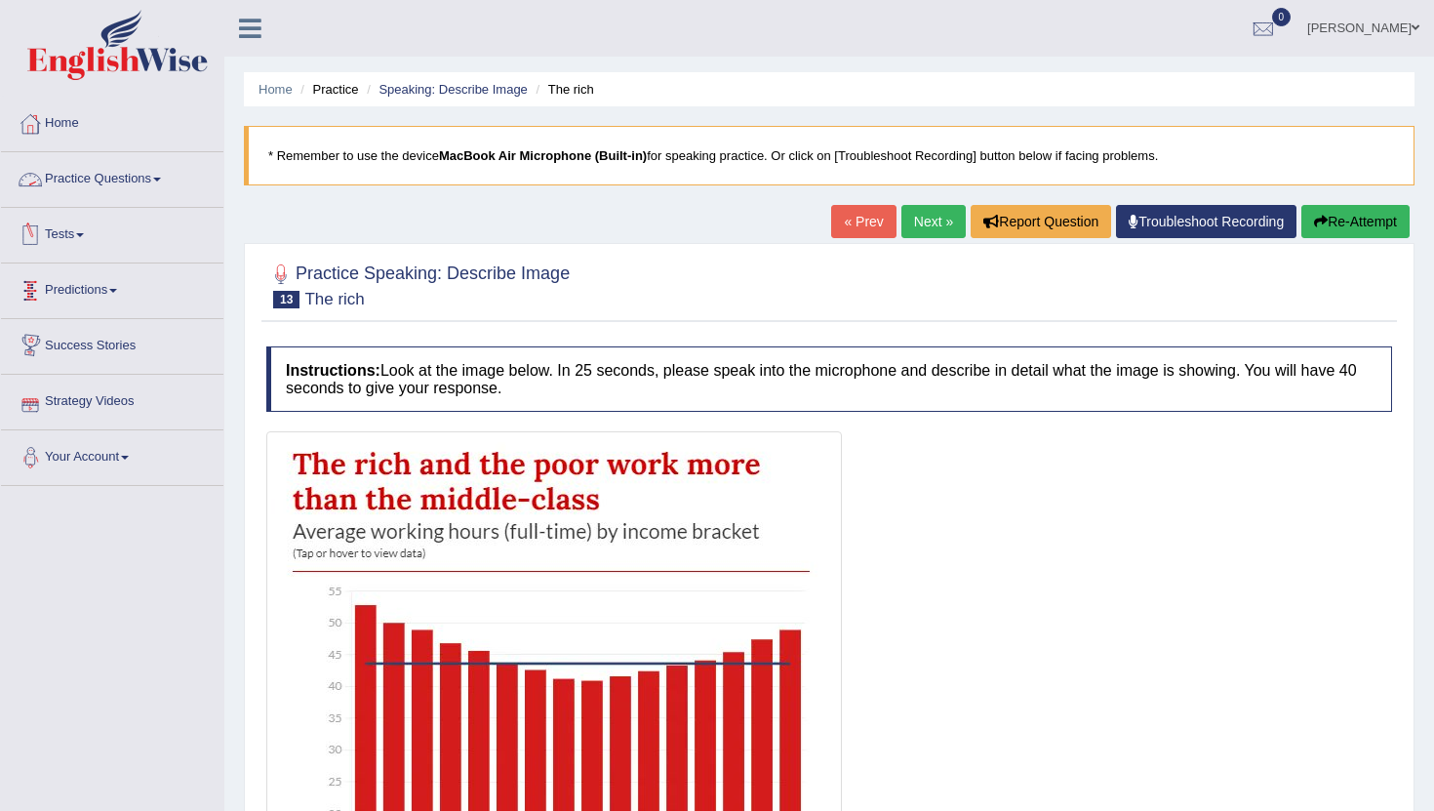
click at [139, 183] on link "Practice Questions" at bounding box center [112, 176] width 222 height 49
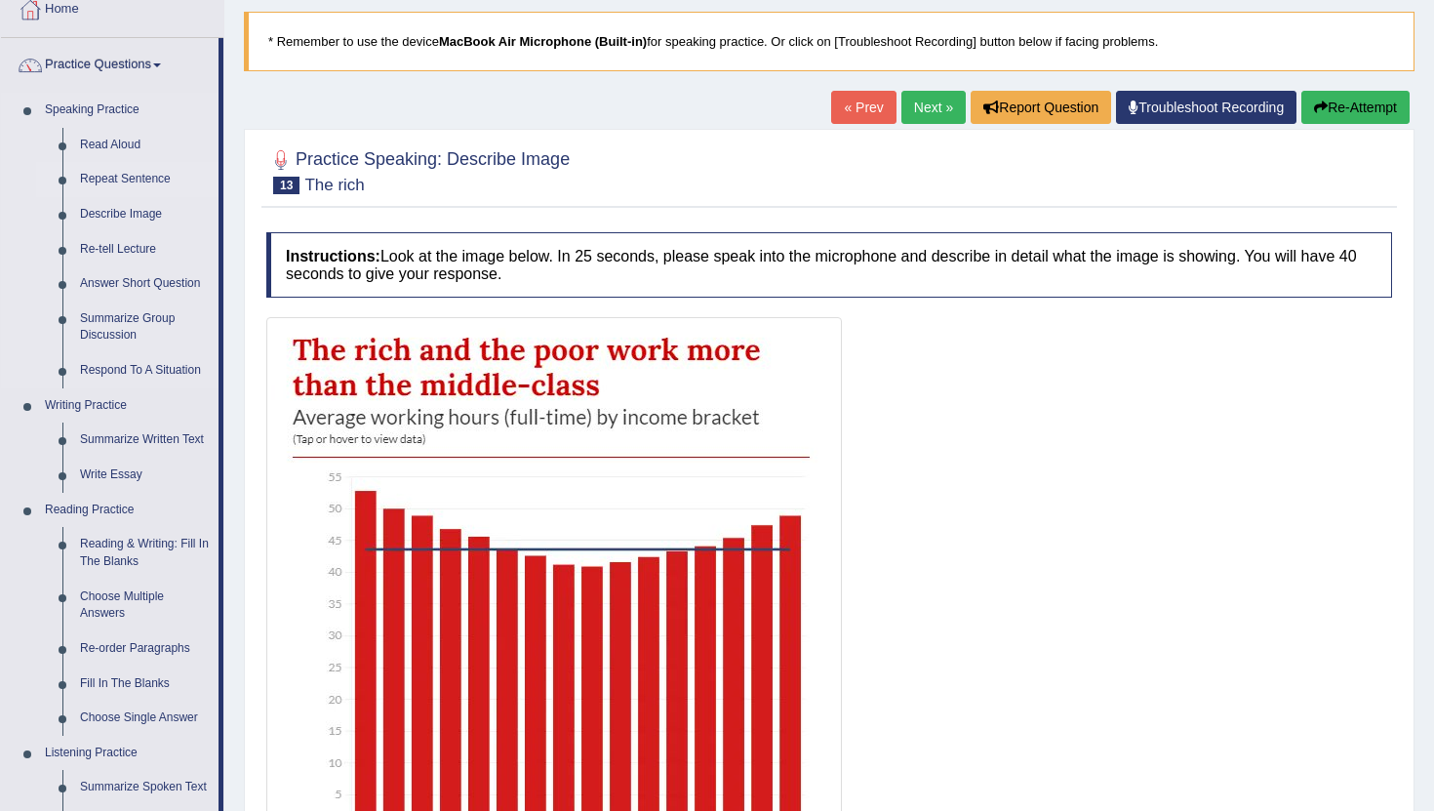
scroll to position [117, 0]
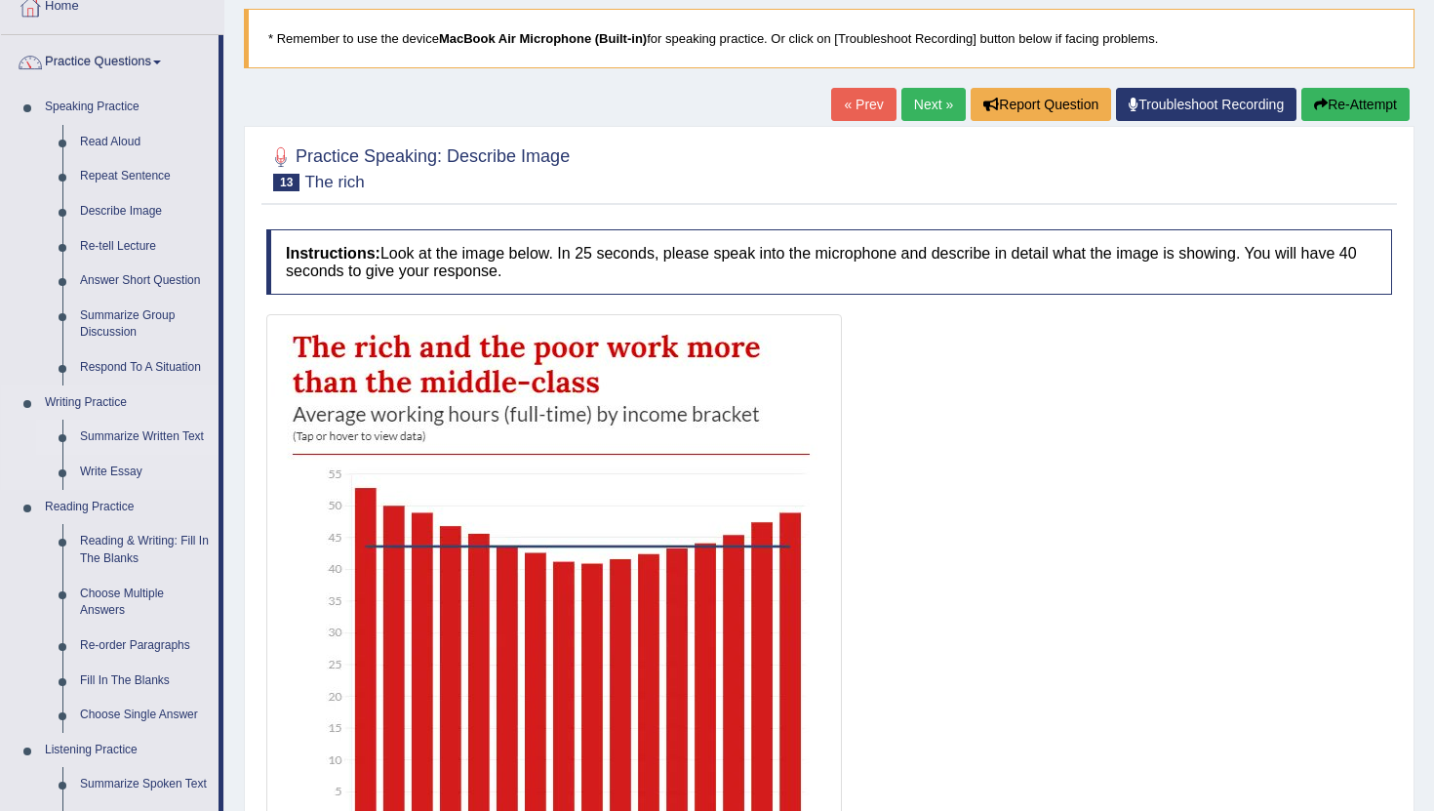
click at [134, 439] on link "Summarize Written Text" at bounding box center [144, 437] width 147 height 35
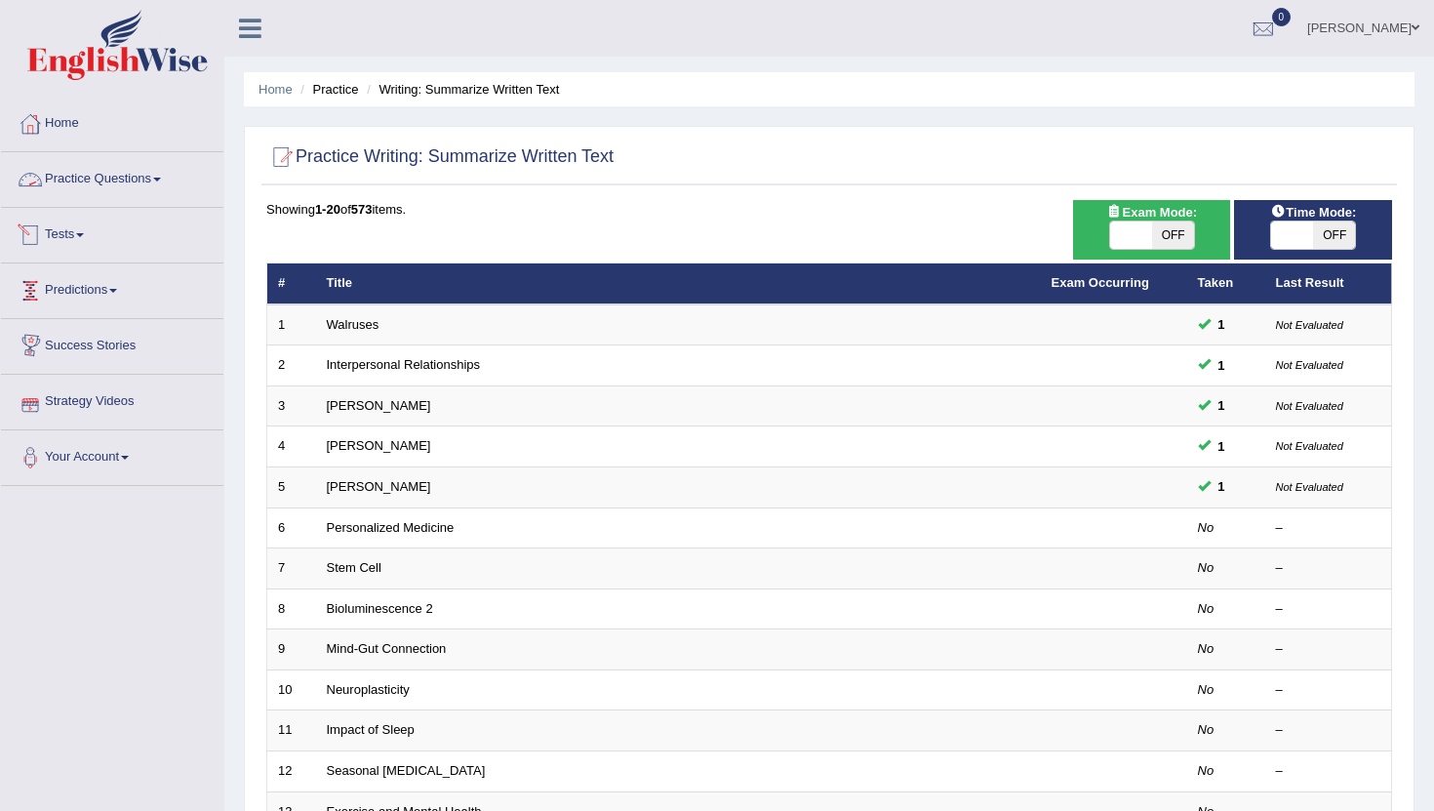
click at [128, 172] on link "Practice Questions" at bounding box center [112, 176] width 222 height 49
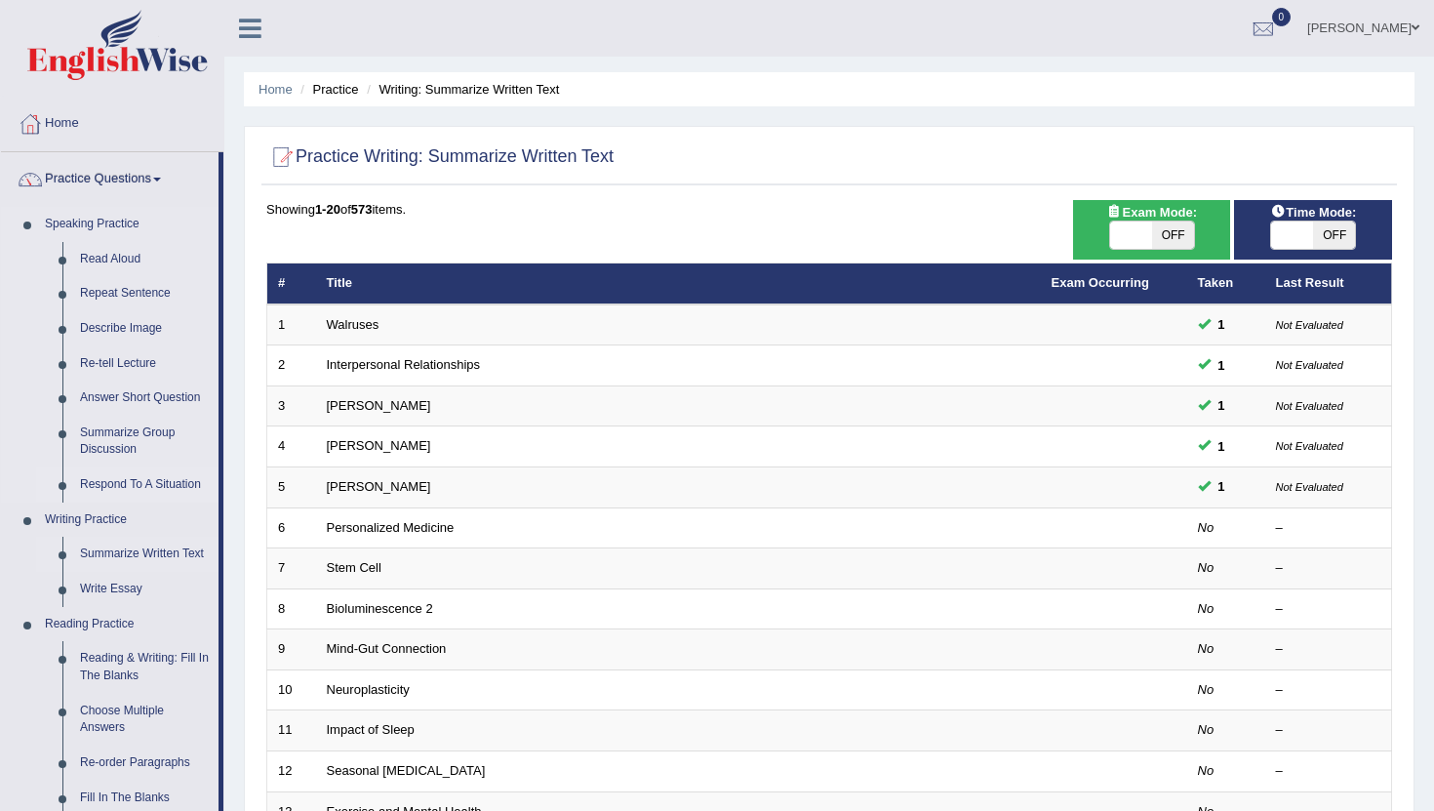
click at [116, 486] on link "Respond To A Situation" at bounding box center [144, 484] width 147 height 35
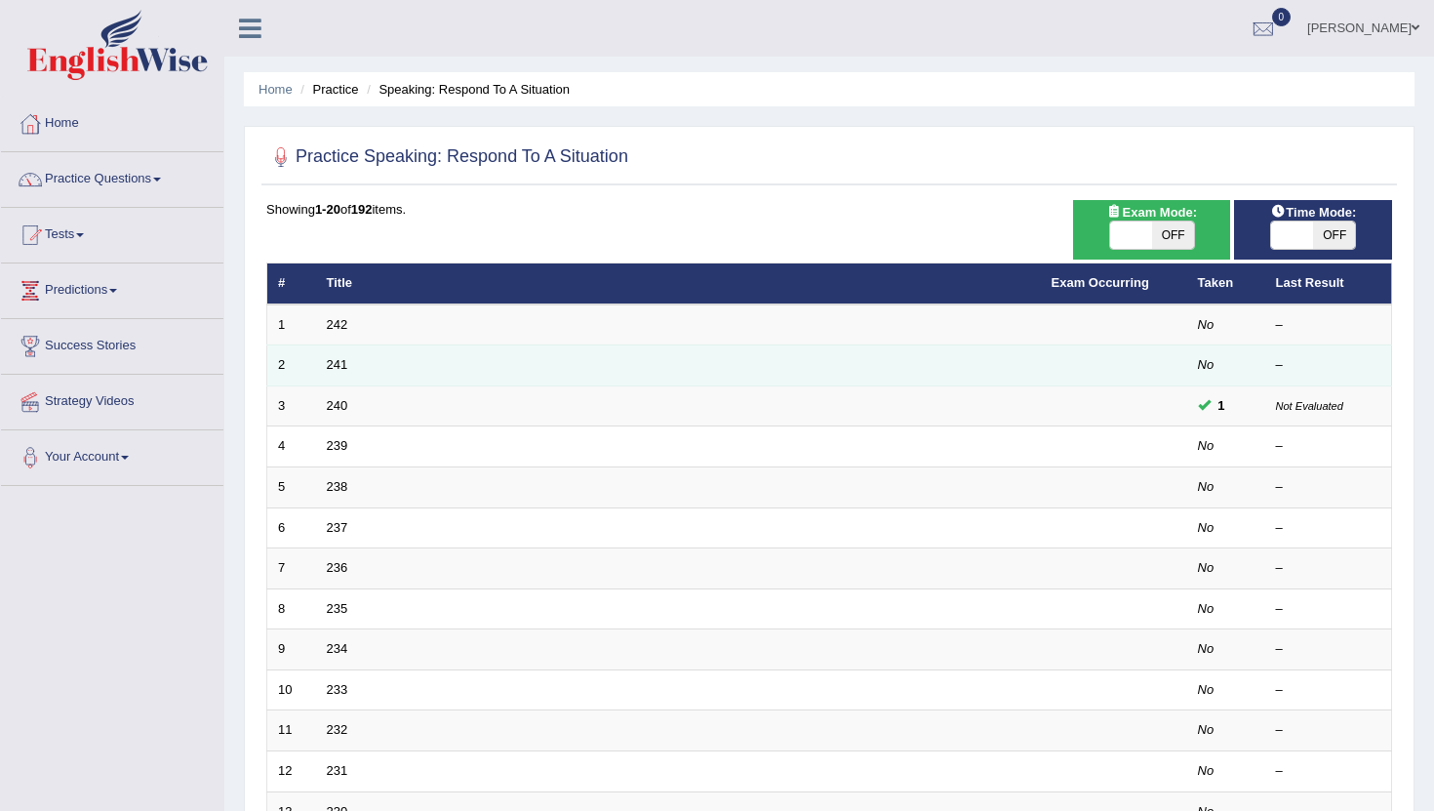
click at [346, 378] on td "241" at bounding box center [678, 365] width 725 height 41
click at [344, 369] on link "241" at bounding box center [337, 364] width 21 height 15
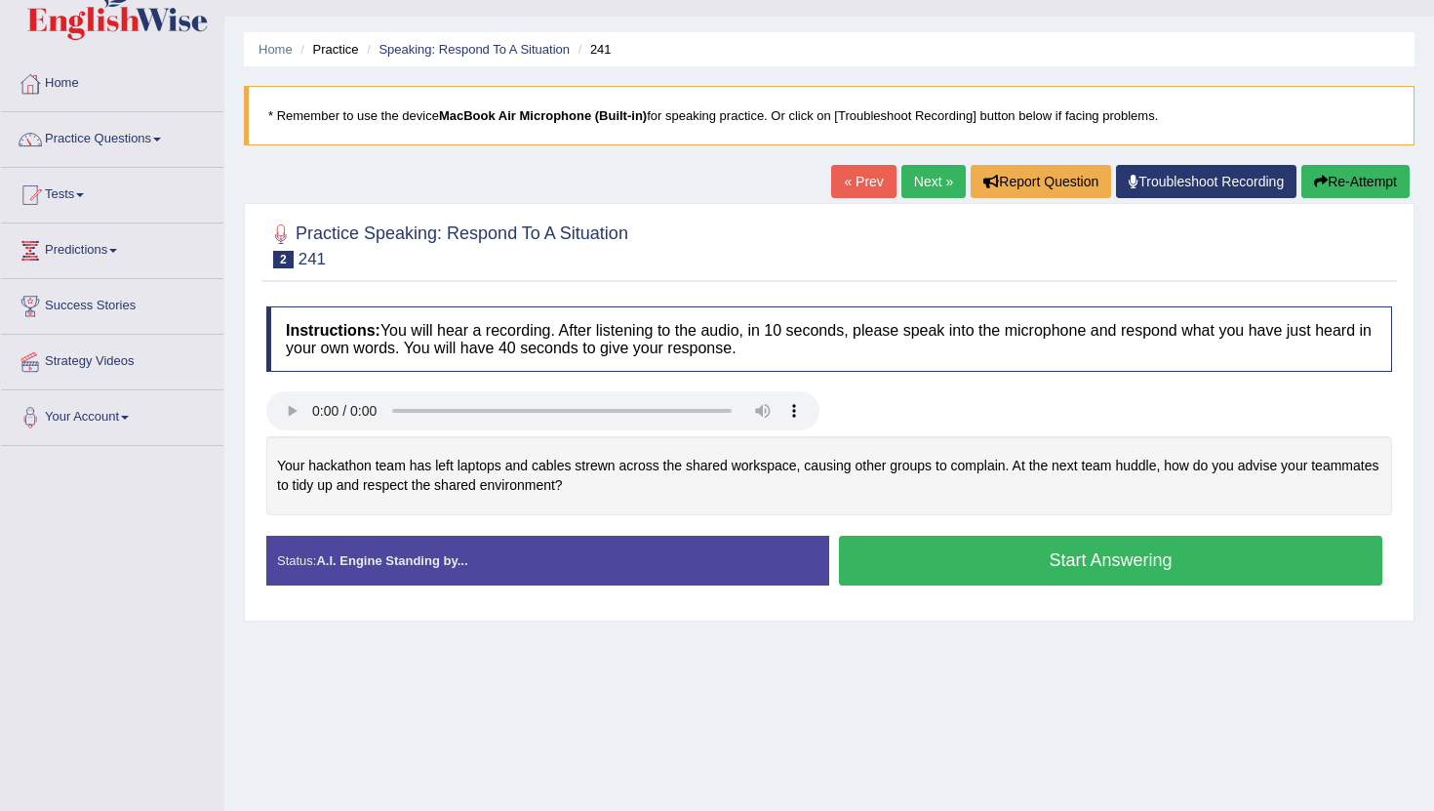
scroll to position [39, 0]
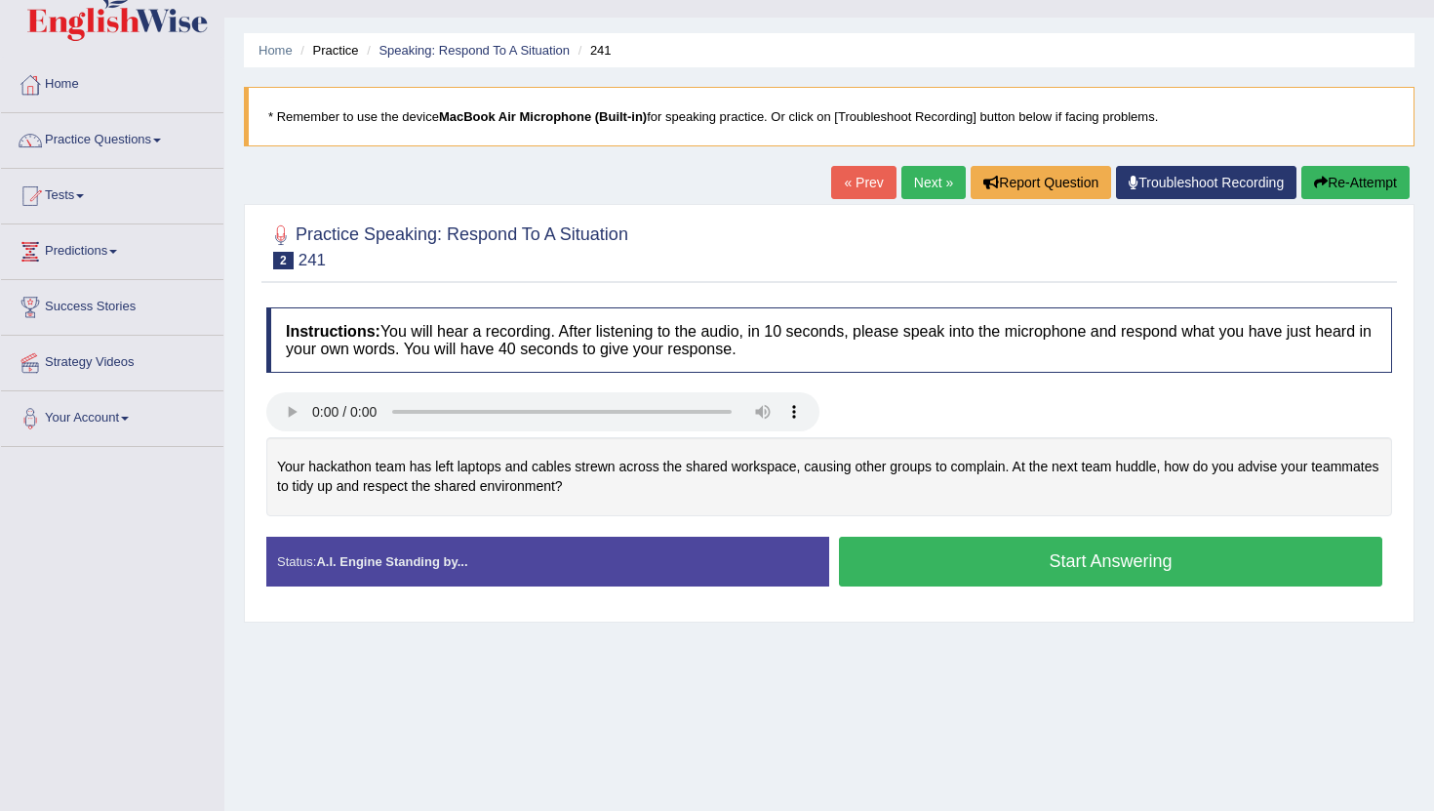
drag, startPoint x: 453, startPoint y: 785, endPoint x: 437, endPoint y: 810, distance: 29.0
